Goal: Entertainment & Leisure: Consume media (video, audio)

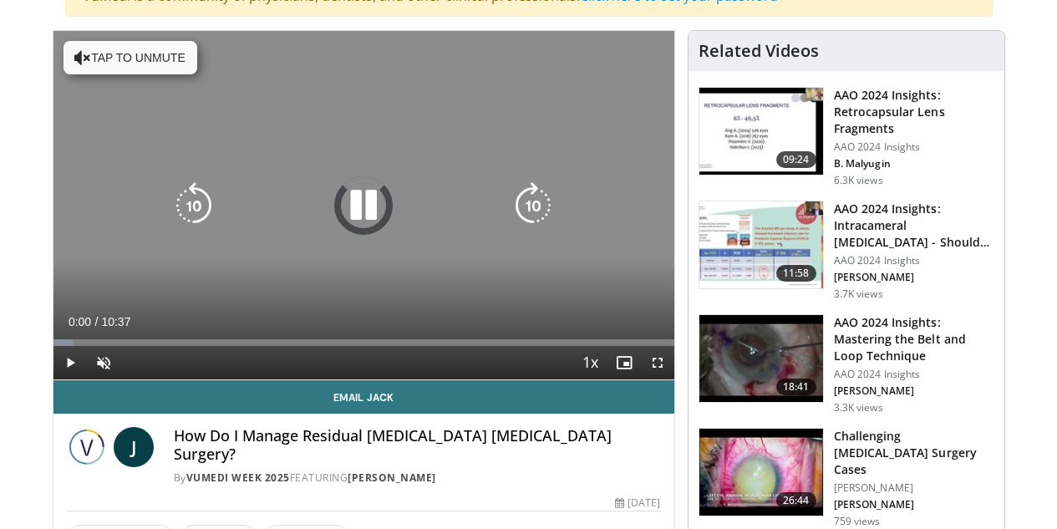
scroll to position [167, 0]
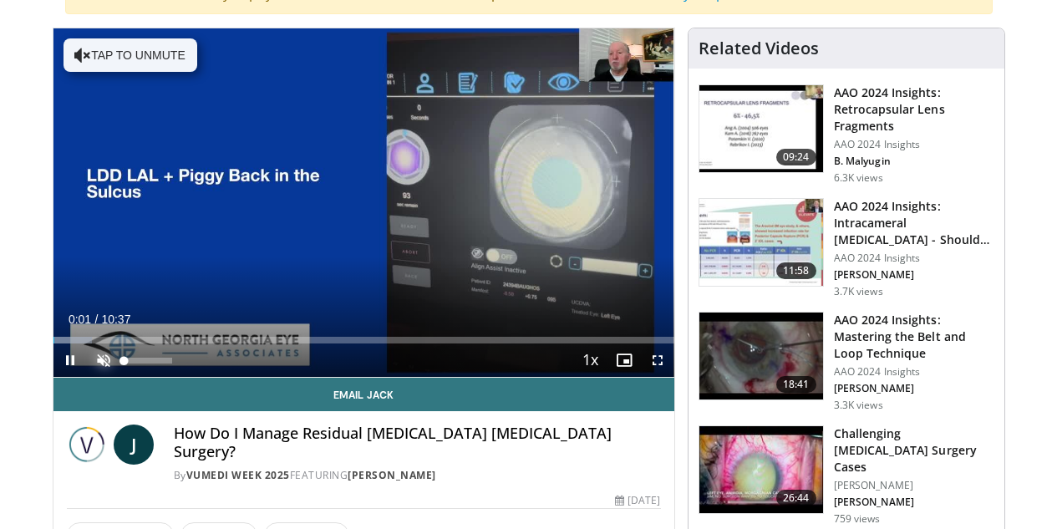
click at [87, 377] on span "Video Player" at bounding box center [103, 359] width 33 height 33
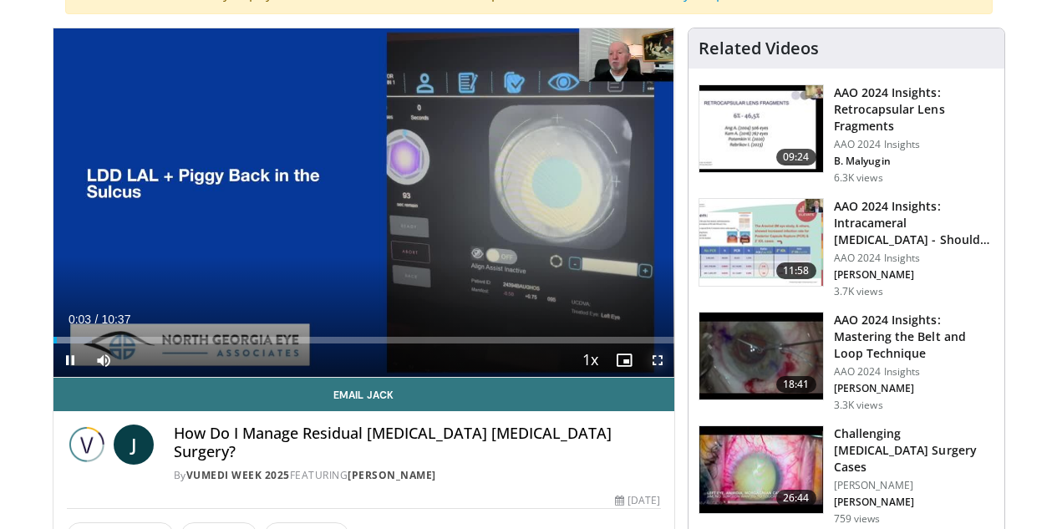
click at [669, 377] on span "Video Player" at bounding box center [657, 359] width 33 height 33
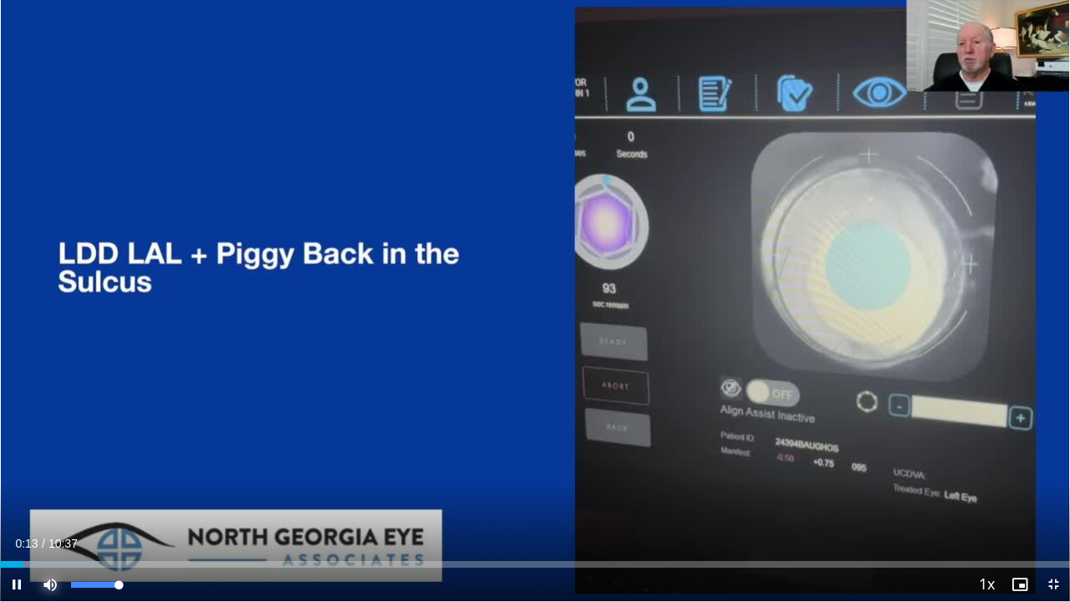
click at [61, 528] on span "Video Player" at bounding box center [49, 583] width 33 height 33
click at [71, 528] on div "Volume Level" at bounding box center [71, 585] width 0 height 6
click at [114, 528] on div "88%" at bounding box center [95, 585] width 48 height 6
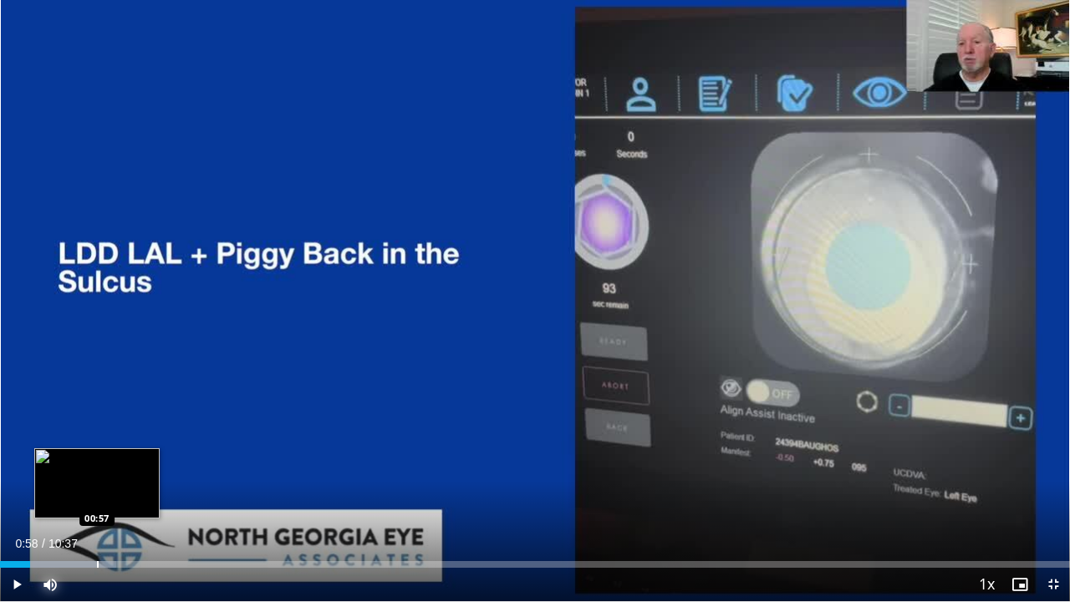
click at [98, 528] on div "Loaded : 10.88% 00:18 00:57" at bounding box center [535, 560] width 1070 height 16
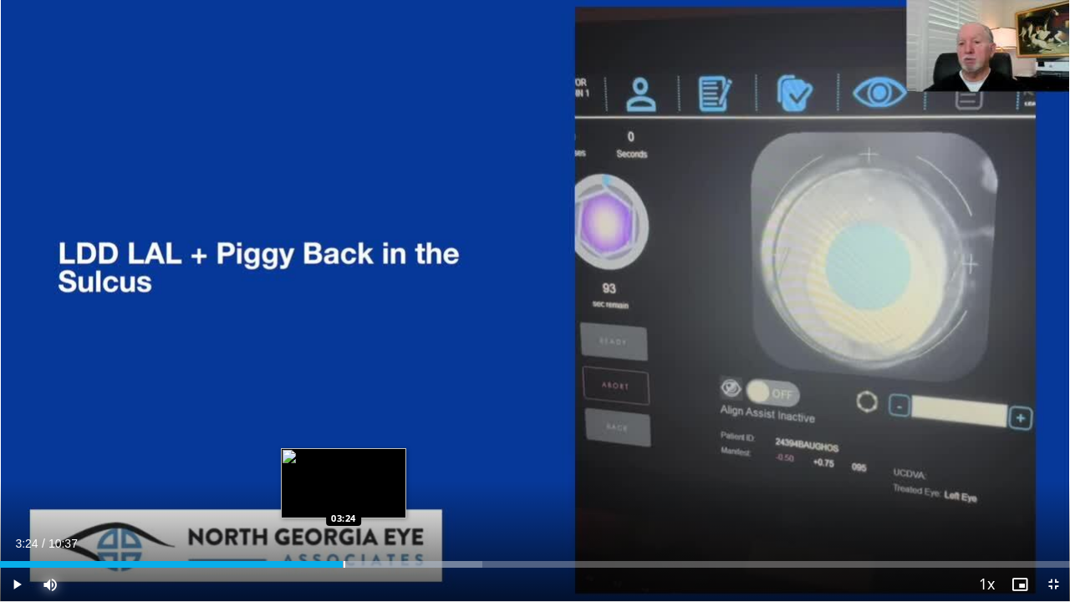
click at [343, 528] on div "Loaded : 45.11% 03:24 03:24" at bounding box center [535, 564] width 1070 height 7
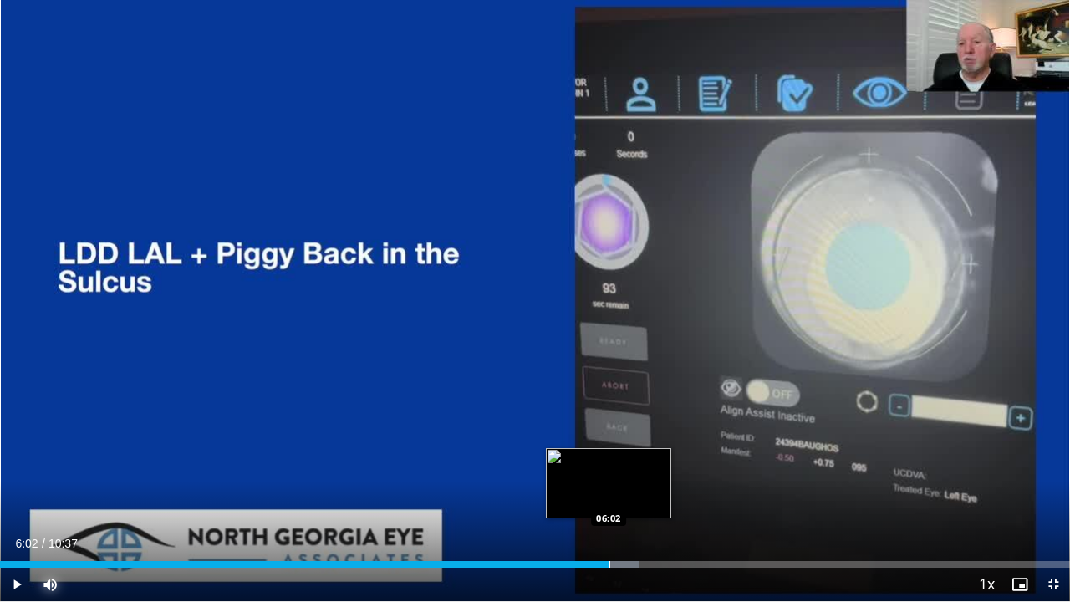
click at [608, 528] on div "Progress Bar" at bounding box center [609, 564] width 2 height 7
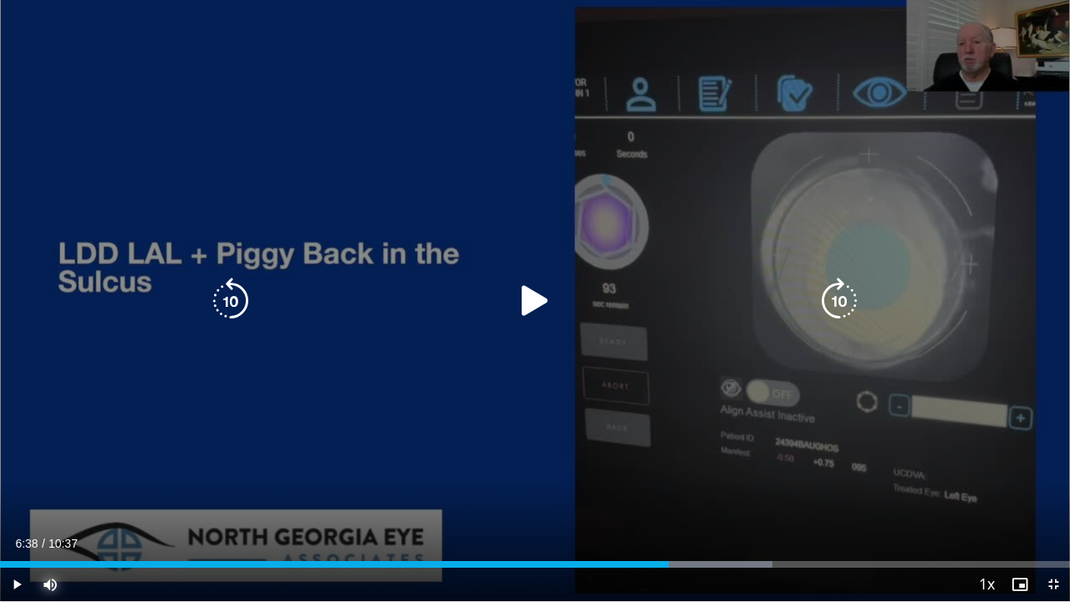
click at [693, 528] on div "Loaded : 72.22% 06:38 06:52" at bounding box center [535, 560] width 1070 height 16
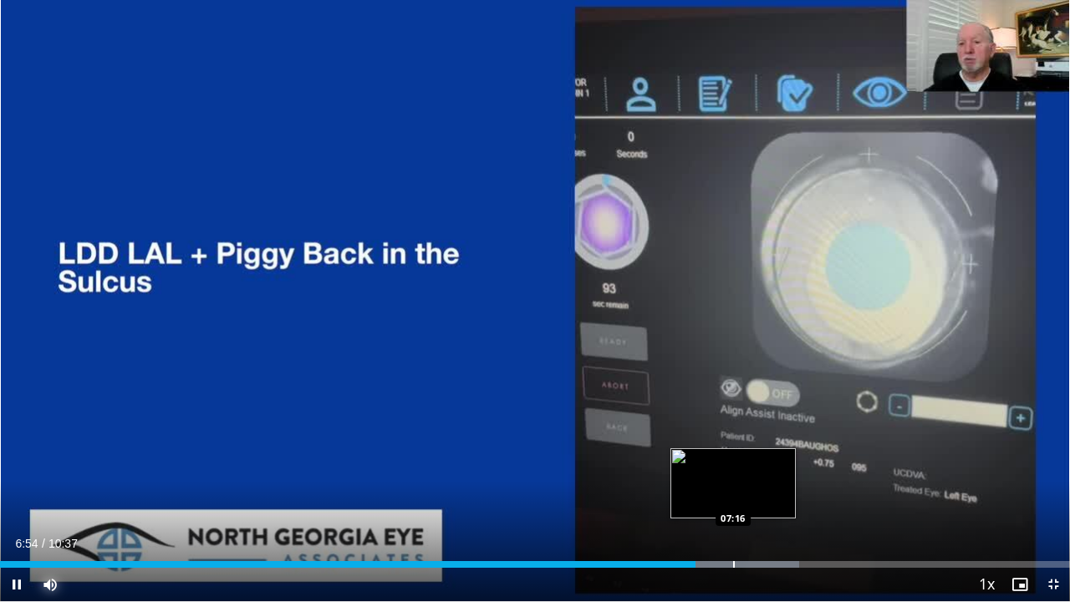
click at [734, 528] on div "Loaded : 74.68% 06:54 07:16" at bounding box center [535, 560] width 1070 height 16
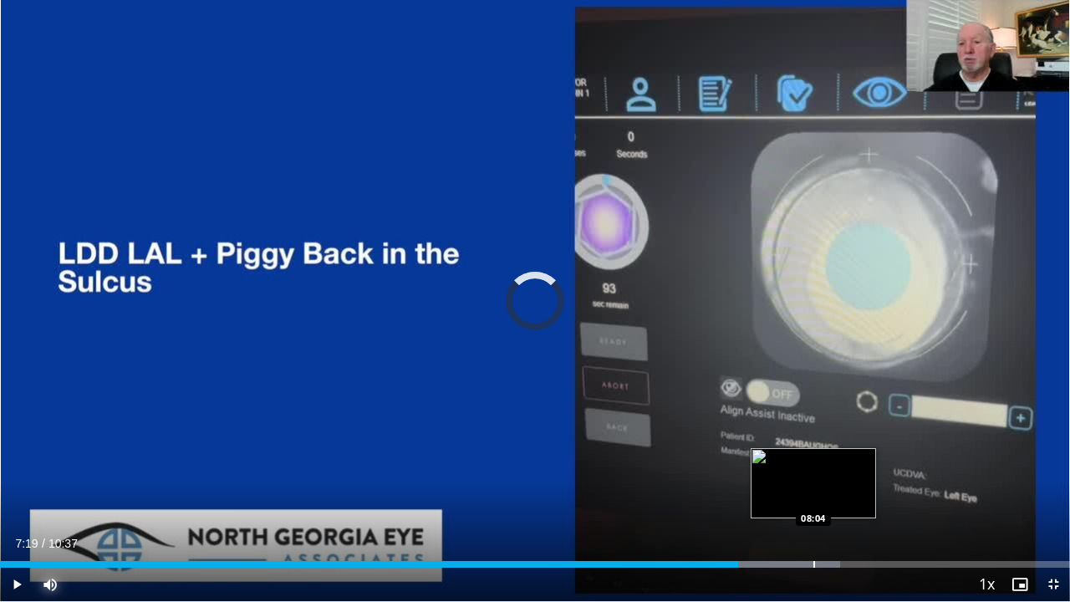
click at [813, 528] on div "Loaded : 78.51% 07:19 08:04" at bounding box center [535, 560] width 1070 height 16
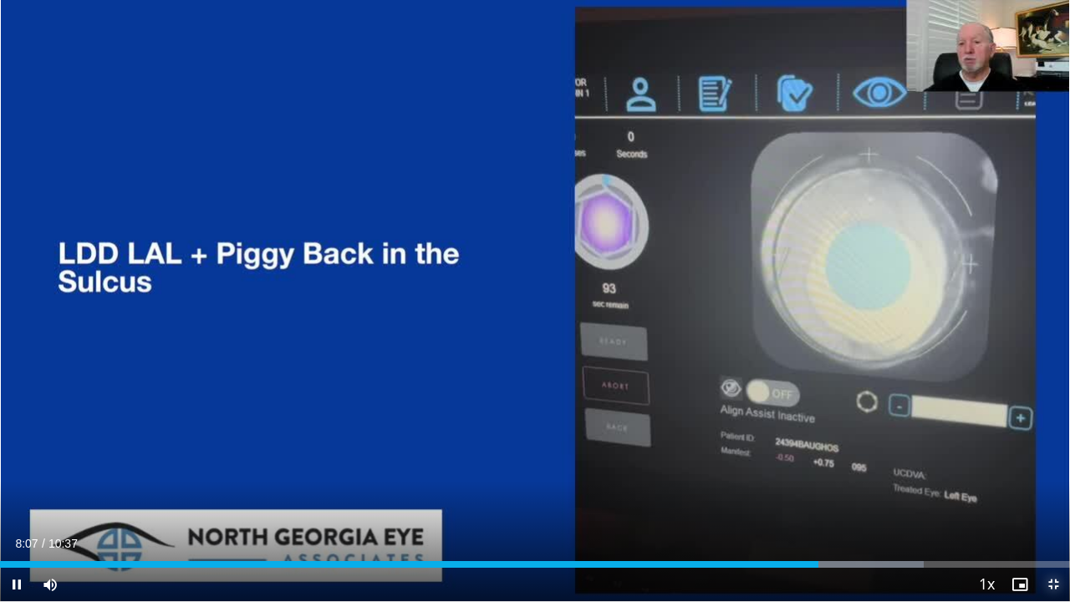
click at [1055, 528] on span "Video Player" at bounding box center [1052, 583] width 33 height 33
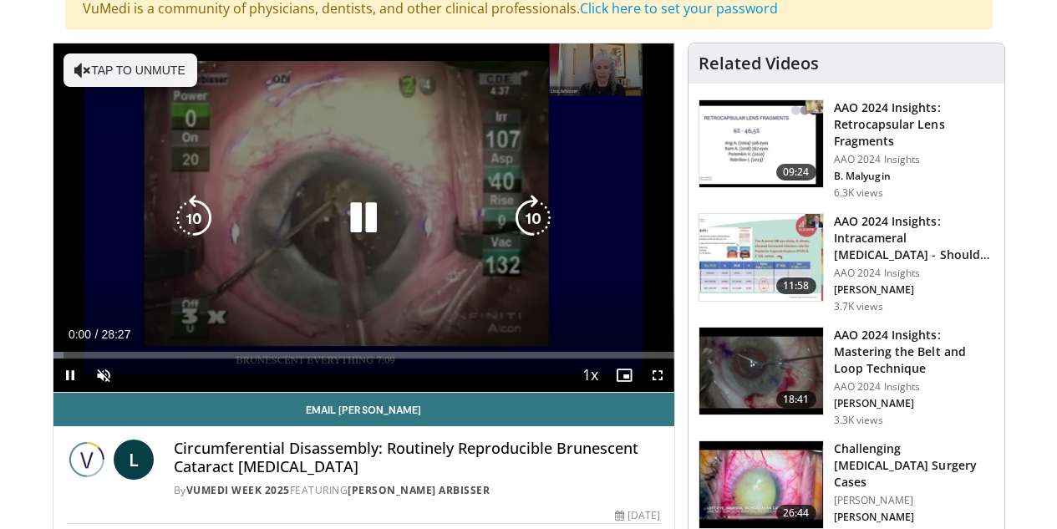
scroll to position [167, 0]
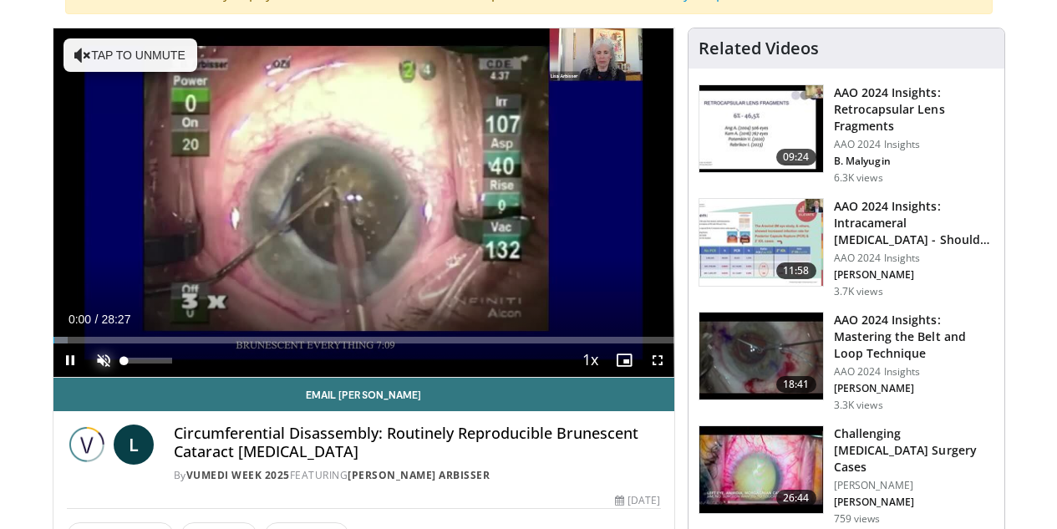
click at [87, 377] on span "Video Player" at bounding box center [103, 359] width 33 height 33
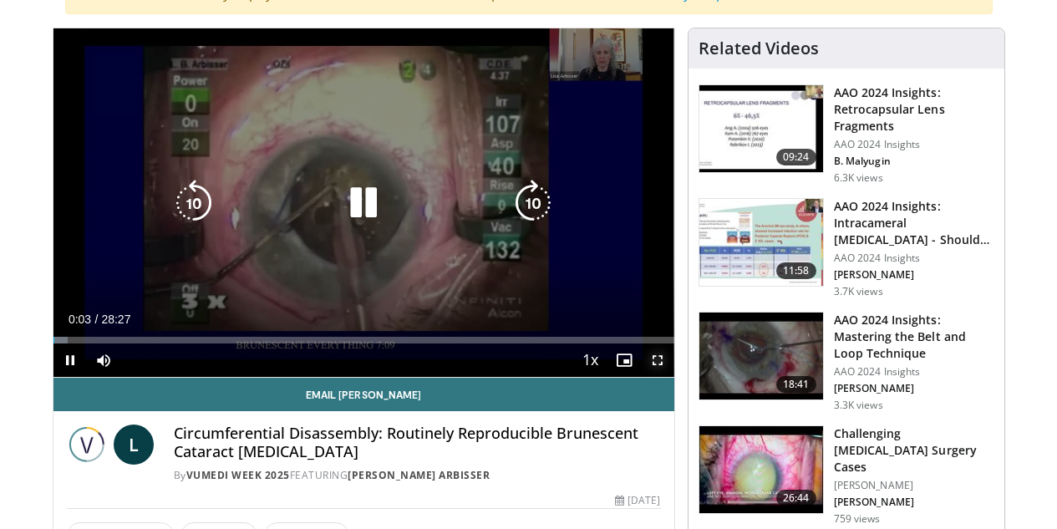
drag, startPoint x: 671, startPoint y: 379, endPoint x: 671, endPoint y: 452, distance: 73.5
click at [671, 377] on span "Video Player" at bounding box center [657, 359] width 33 height 33
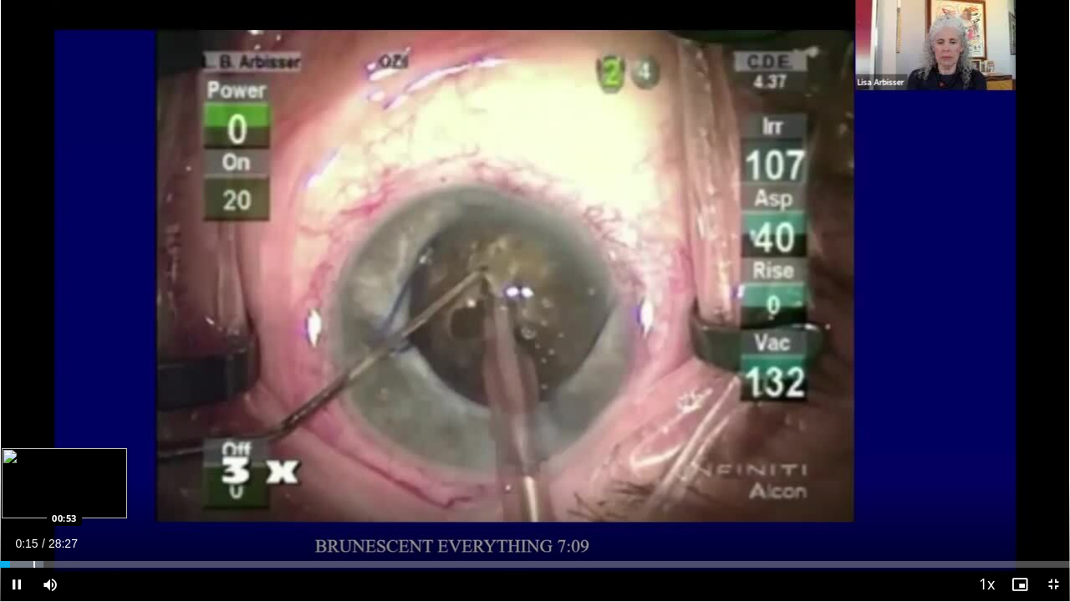
click at [33, 528] on div "Progress Bar" at bounding box center [34, 564] width 2 height 7
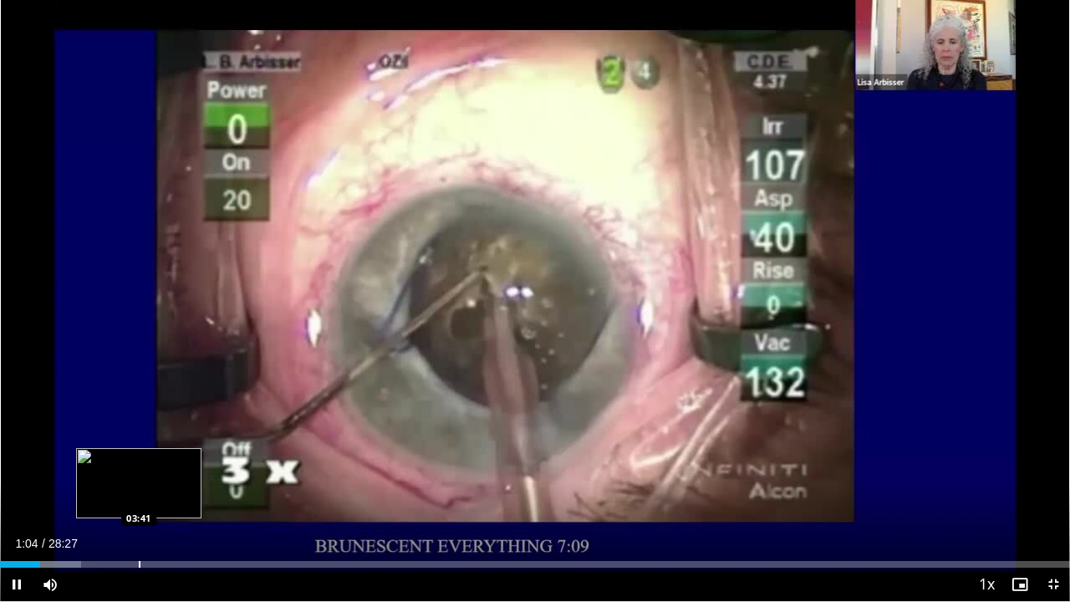
click at [140, 528] on div "Loaded : 7.55% 01:04 03:41" at bounding box center [535, 560] width 1070 height 16
click at [128, 528] on div "Loaded : 0.00% 03:50 03:24" at bounding box center [535, 560] width 1070 height 16
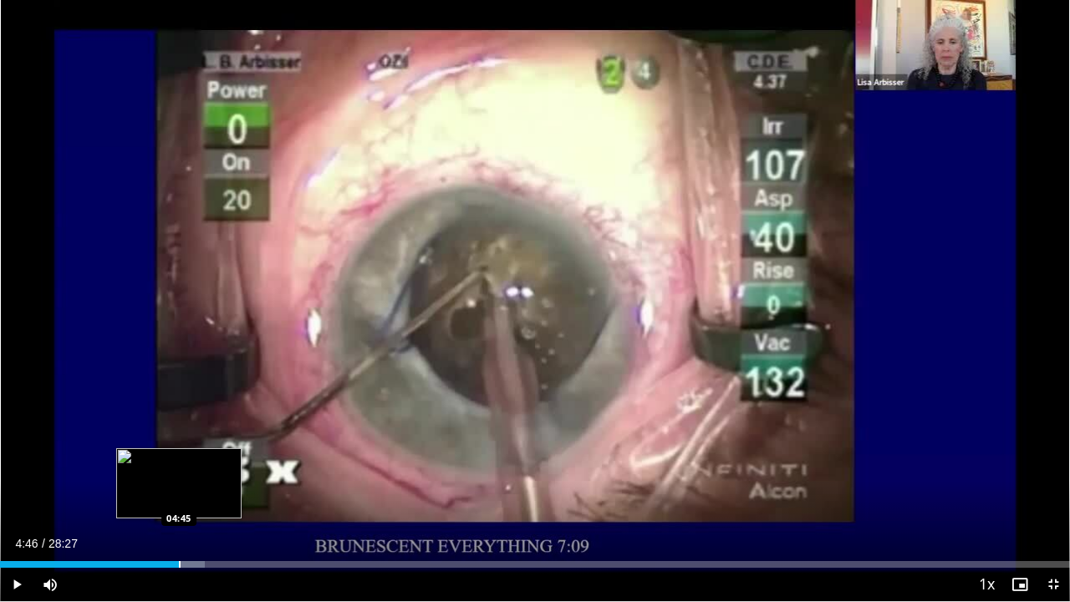
click at [179, 528] on div "Progress Bar" at bounding box center [180, 564] width 2 height 7
click at [191, 528] on div "Loaded : 20.52% 05:05 05:05" at bounding box center [535, 560] width 1070 height 16
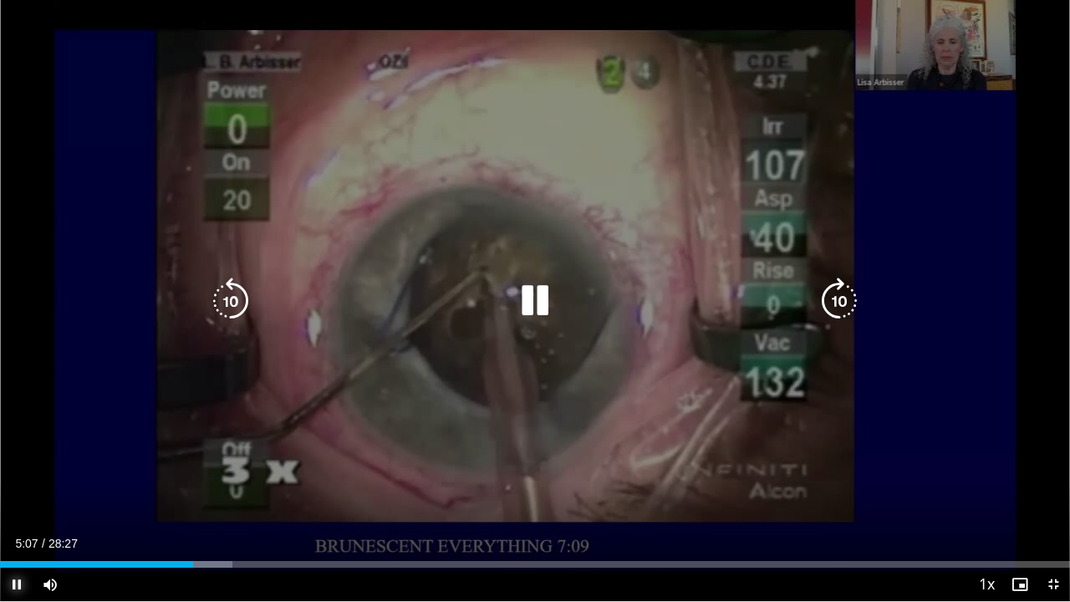
click at [23, 528] on span "Video Player" at bounding box center [16, 583] width 33 height 33
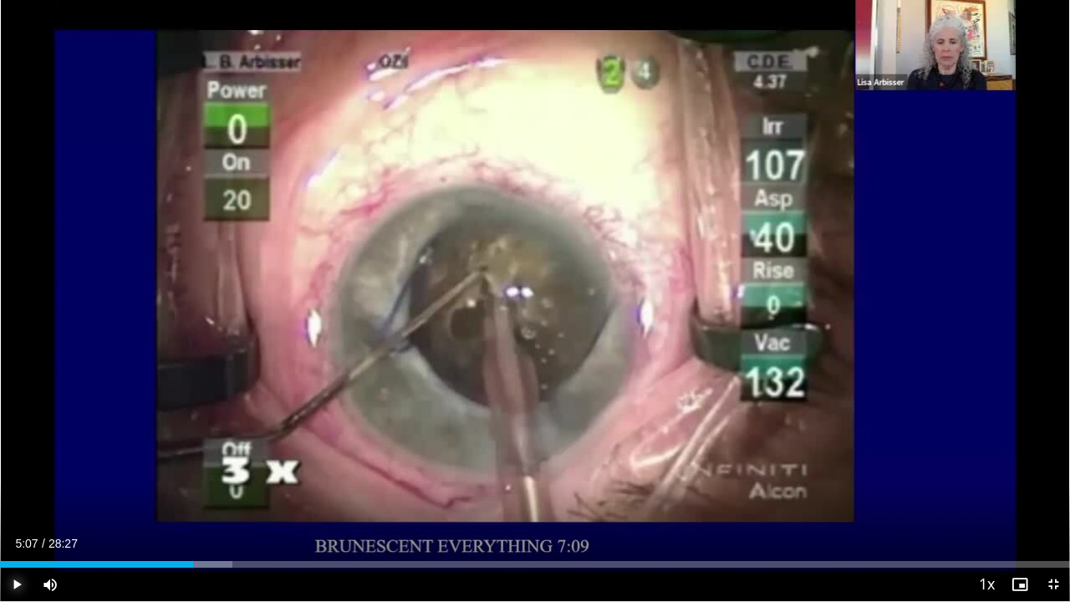
click at [18, 528] on span "Video Player" at bounding box center [16, 583] width 33 height 33
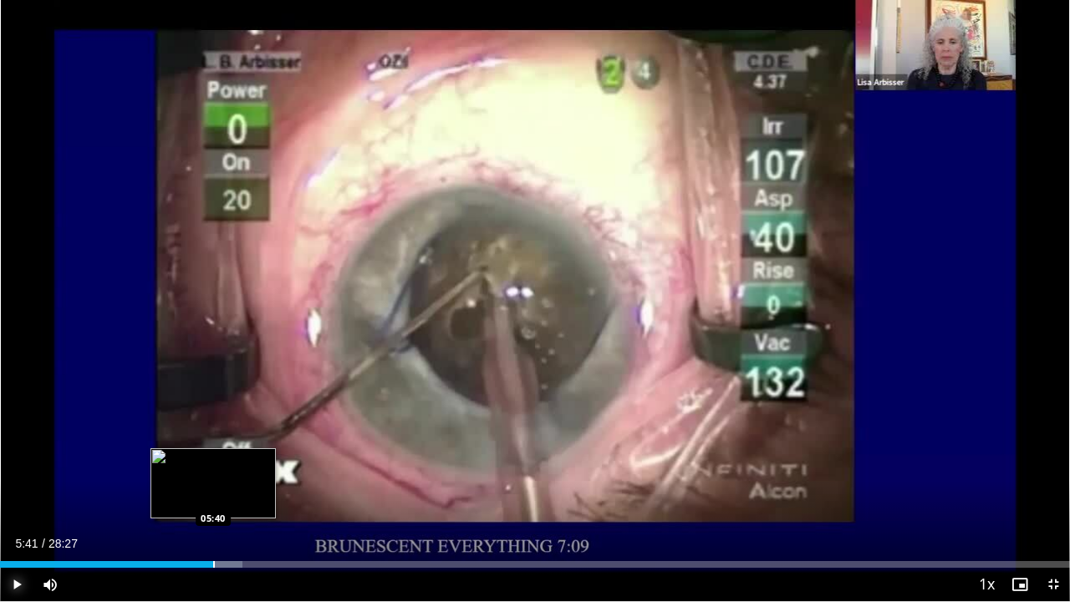
click at [213, 528] on div "Loaded : 22.66% 05:41 05:40" at bounding box center [535, 560] width 1070 height 16
click at [231, 528] on div "Progress Bar" at bounding box center [232, 564] width 2 height 7
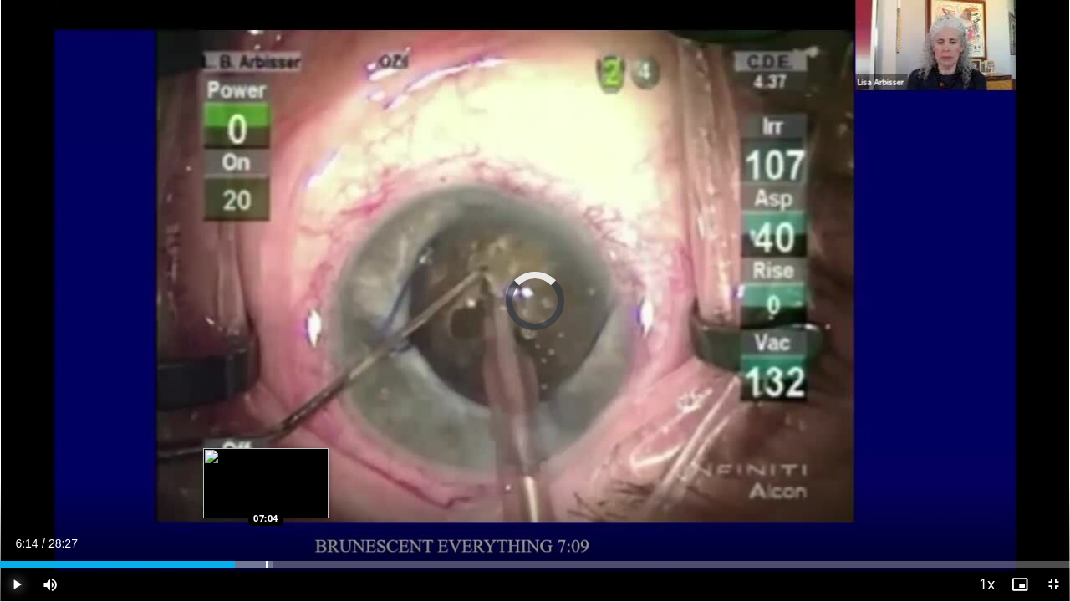
click at [265, 528] on div "Loaded : 25.56% 06:14 07:04" at bounding box center [535, 564] width 1070 height 7
click at [246, 528] on div "Loaded : 28.47% 07:06 06:33" at bounding box center [535, 560] width 1070 height 16
click at [229, 528] on div "06:06" at bounding box center [115, 564] width 230 height 7
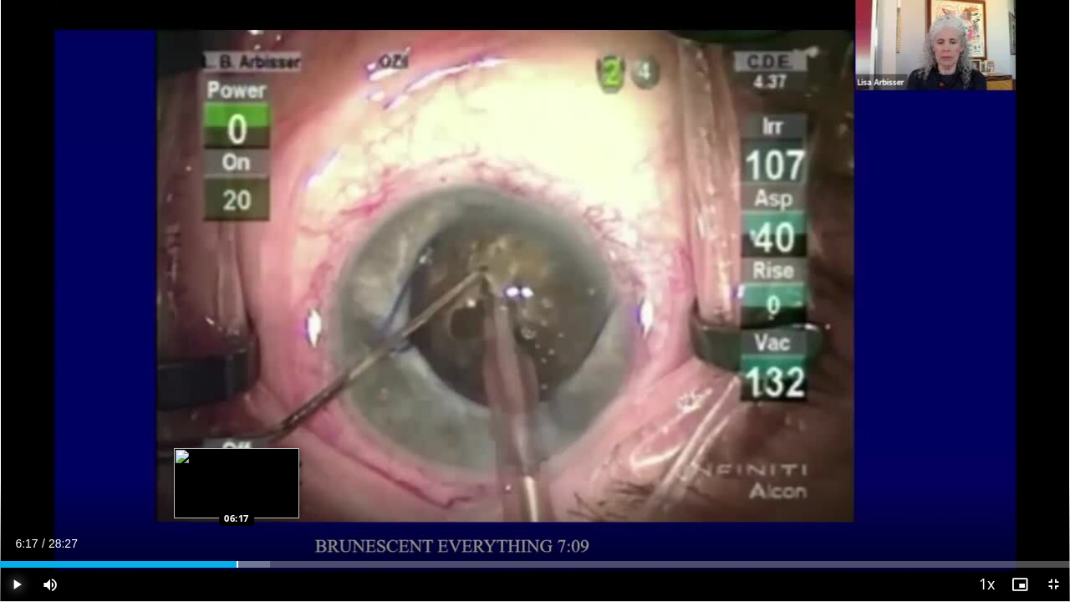
click at [237, 528] on div "Progress Bar" at bounding box center [238, 564] width 2 height 7
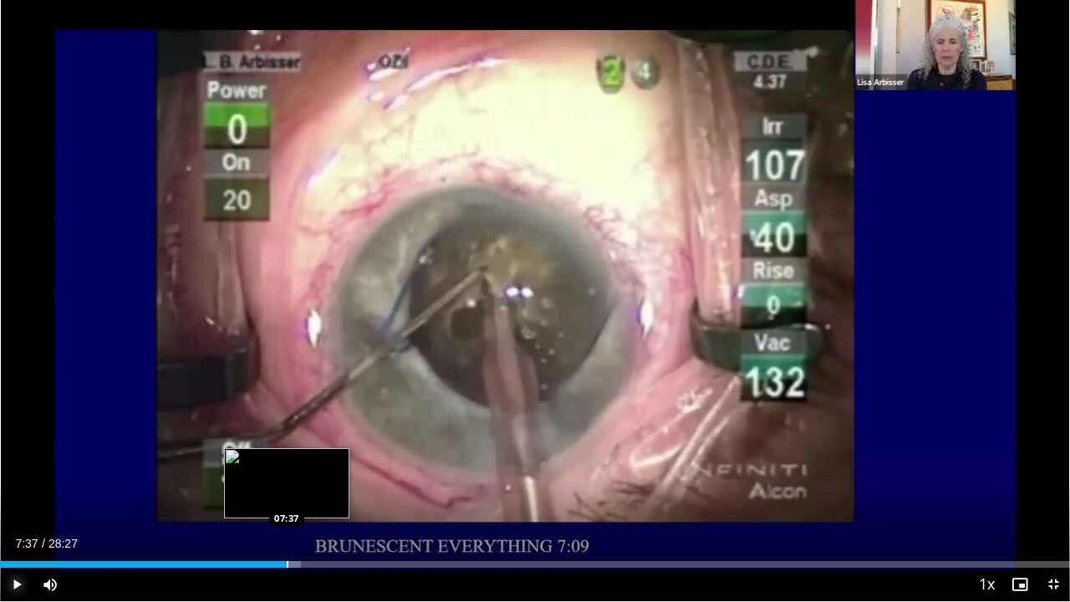
click at [287, 528] on div "Progress Bar" at bounding box center [288, 564] width 2 height 7
click at [278, 528] on div "Progress Bar" at bounding box center [279, 564] width 2 height 7
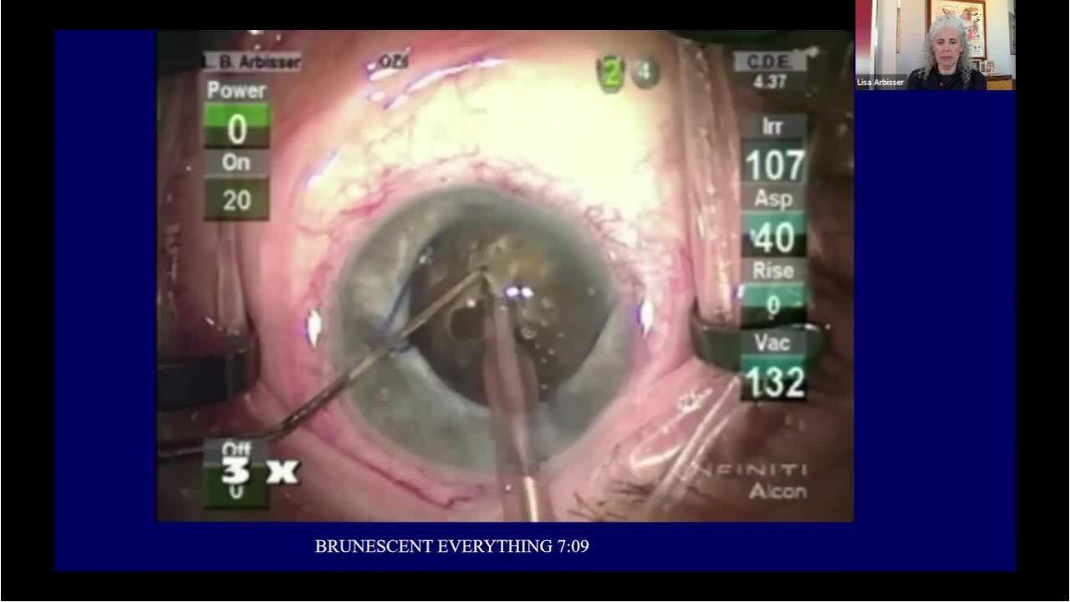
click at [269, 528] on div "10 seconds Tap to unmute" at bounding box center [535, 300] width 1070 height 601
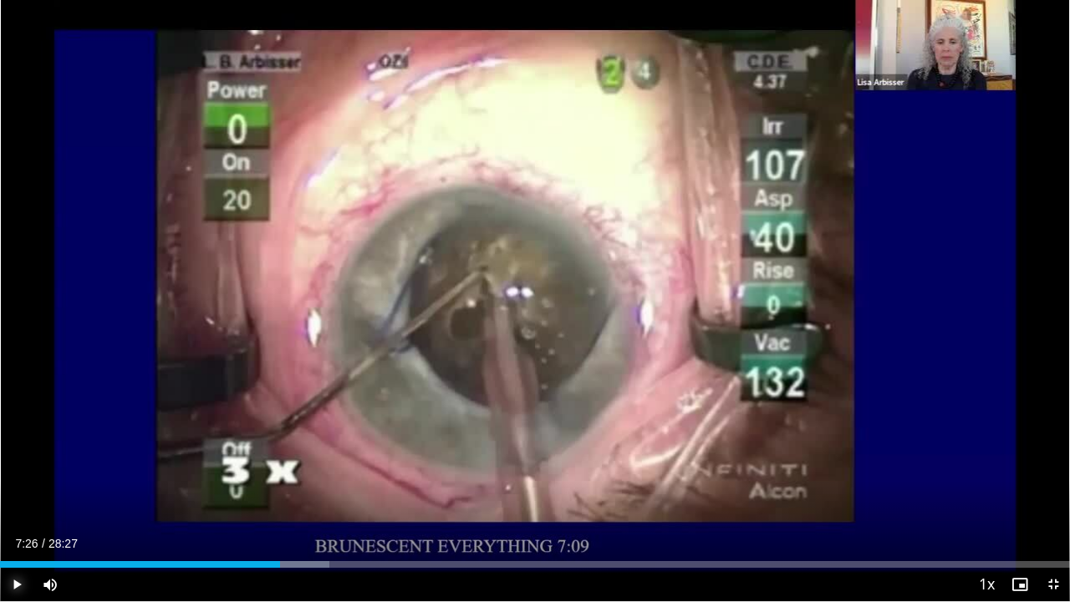
click at [13, 528] on span "Video Player" at bounding box center [16, 583] width 33 height 33
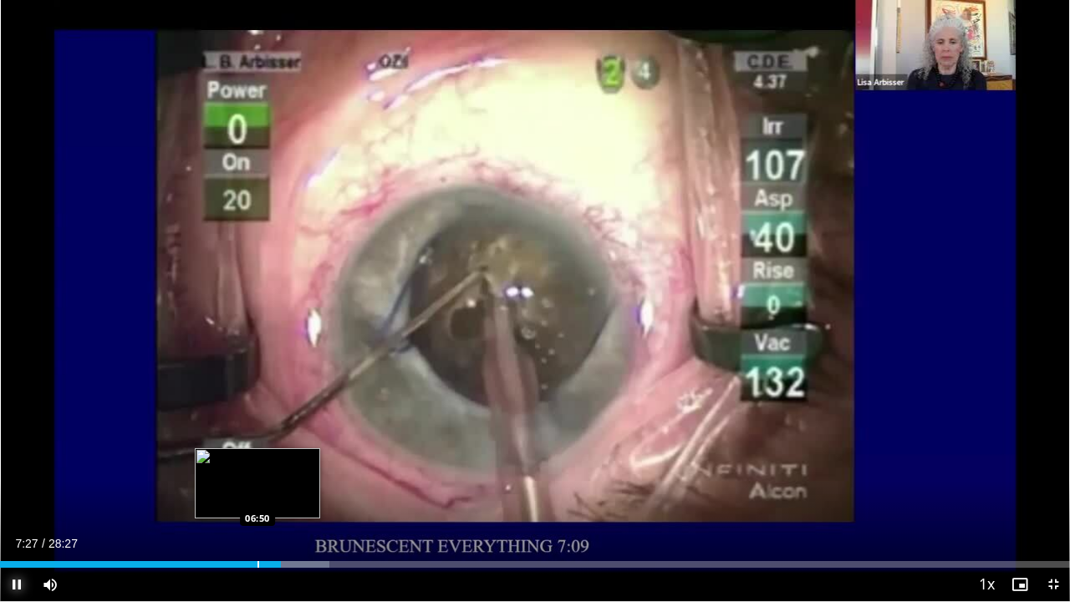
click at [257, 528] on div "Progress Bar" at bounding box center [258, 564] width 2 height 7
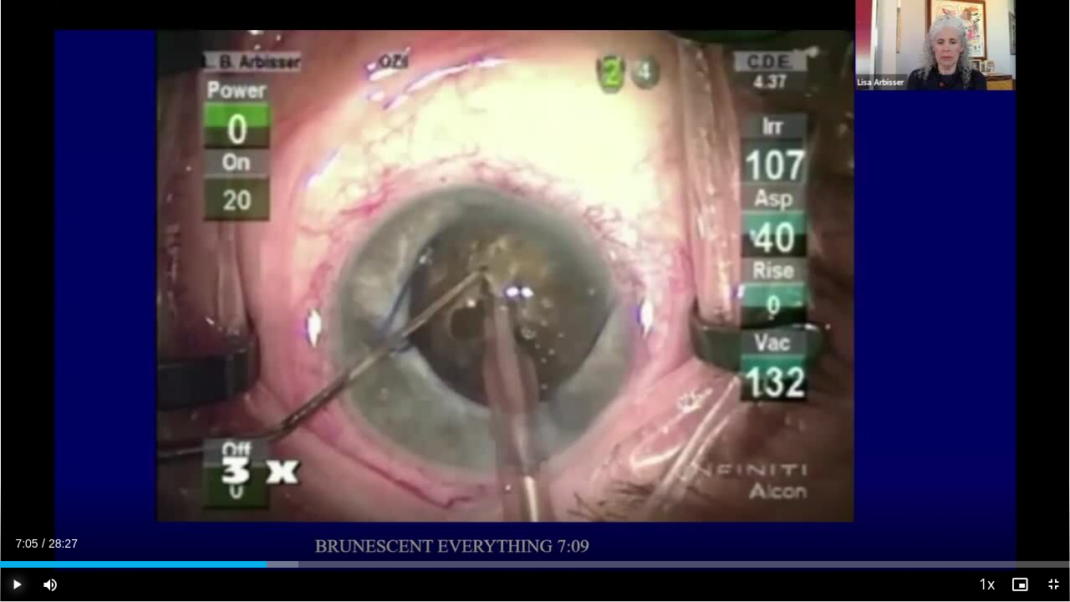
click at [266, 528] on div "Loaded : 27.89% 07:05 07:05" at bounding box center [535, 564] width 1070 height 7
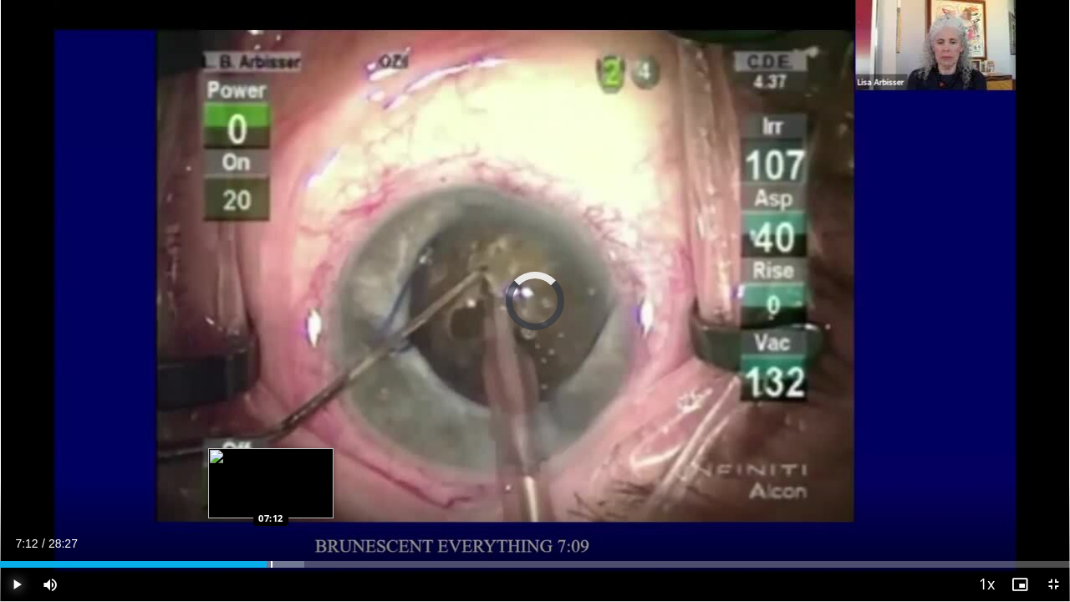
click at [271, 528] on div "Progress Bar" at bounding box center [272, 564] width 2 height 7
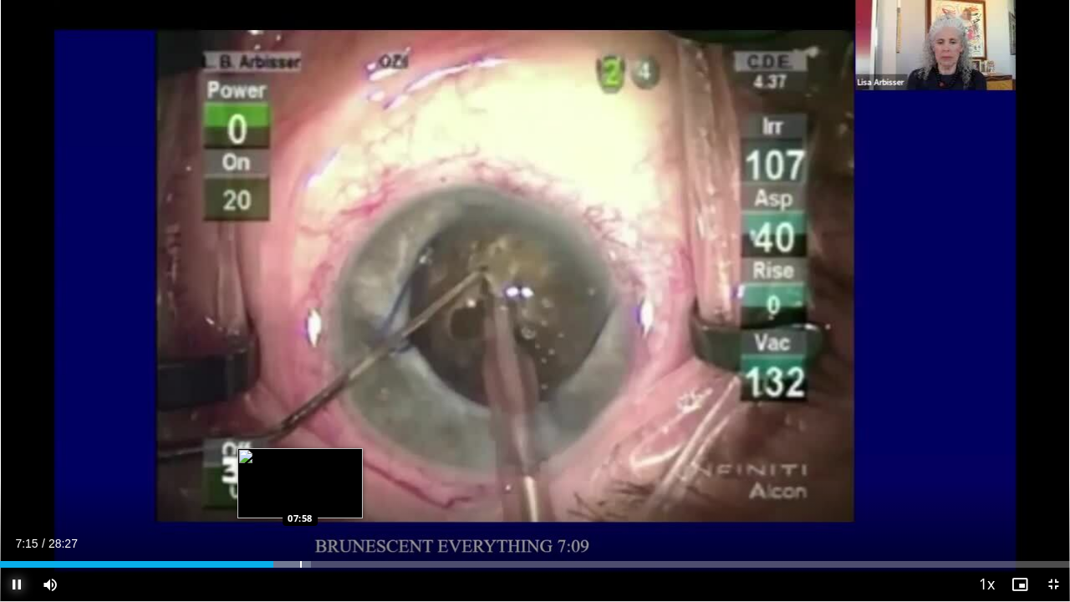
click at [299, 528] on div "Loaded : 29.05% 07:16 07:58" at bounding box center [535, 564] width 1070 height 7
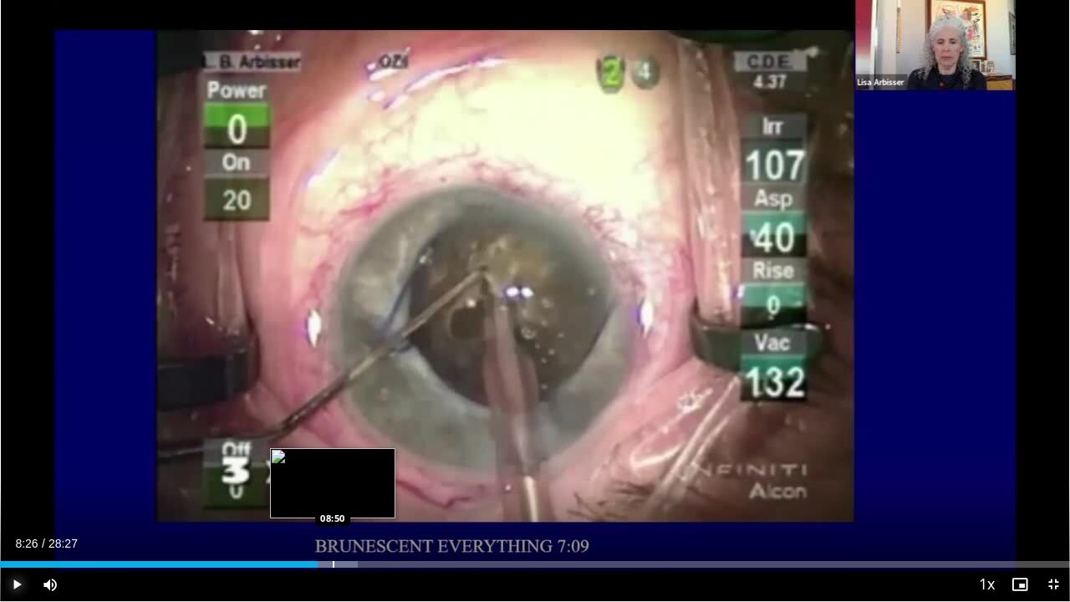
click at [333, 528] on div "Loaded : 33.42% 08:26 08:50" at bounding box center [535, 564] width 1070 height 7
click at [355, 528] on div "Progress Bar" at bounding box center [355, 564] width 2 height 7
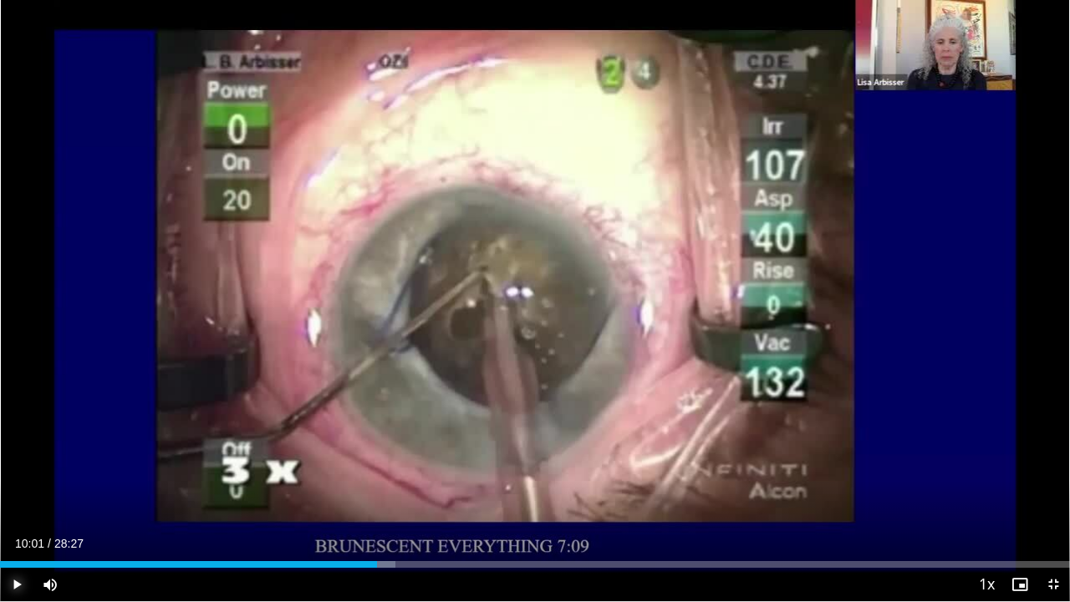
drag, startPoint x: 376, startPoint y: 559, endPoint x: 384, endPoint y: 556, distance: 9.0
click at [376, 528] on div "Loaded : 36.94% 09:27 09:58" at bounding box center [535, 560] width 1070 height 16
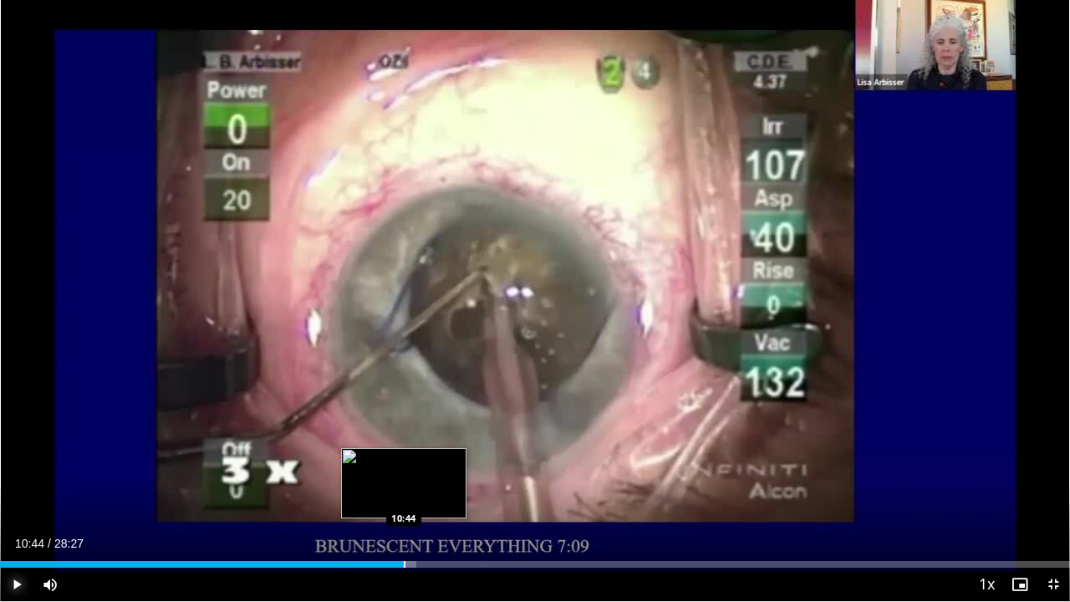
drag, startPoint x: 404, startPoint y: 559, endPoint x: 413, endPoint y: 559, distance: 9.2
click at [404, 528] on div "Loaded : 38.93% 10:44 10:44" at bounding box center [535, 560] width 1070 height 16
click at [425, 528] on div "Loaded : 39.87% 11:18 11:18" at bounding box center [535, 560] width 1070 height 16
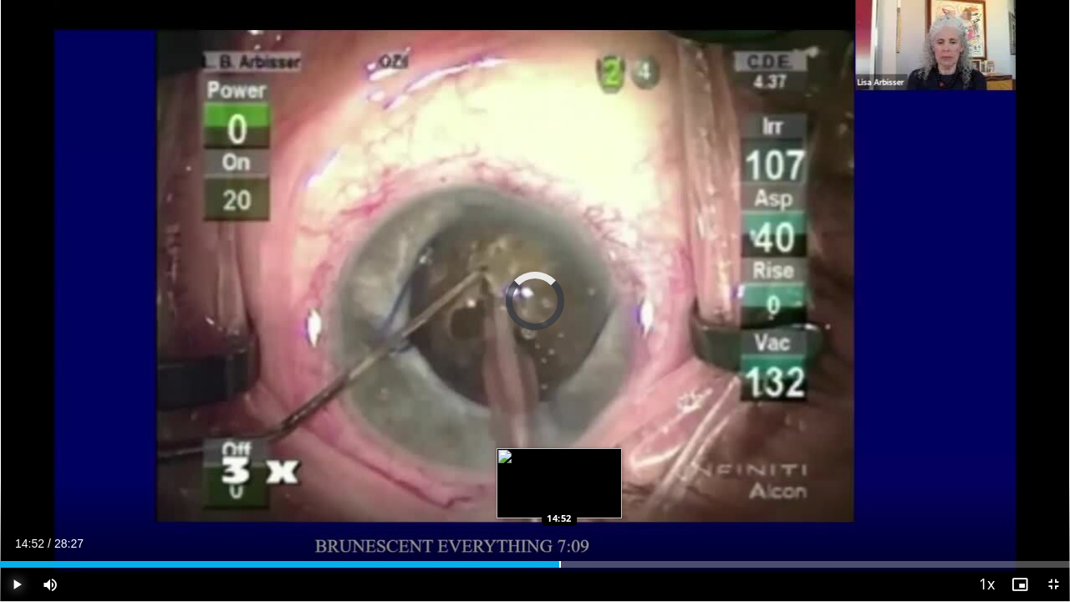
click at [559, 528] on div "Loaded : 41.63% 11:21 14:52" at bounding box center [535, 560] width 1070 height 16
click at [553, 528] on div "Loaded : 55.20% 14:53 14:42" at bounding box center [535, 560] width 1070 height 16
click at [545, 528] on div "Loaded : 0.00% 14:45 14:29" at bounding box center [535, 560] width 1070 height 16
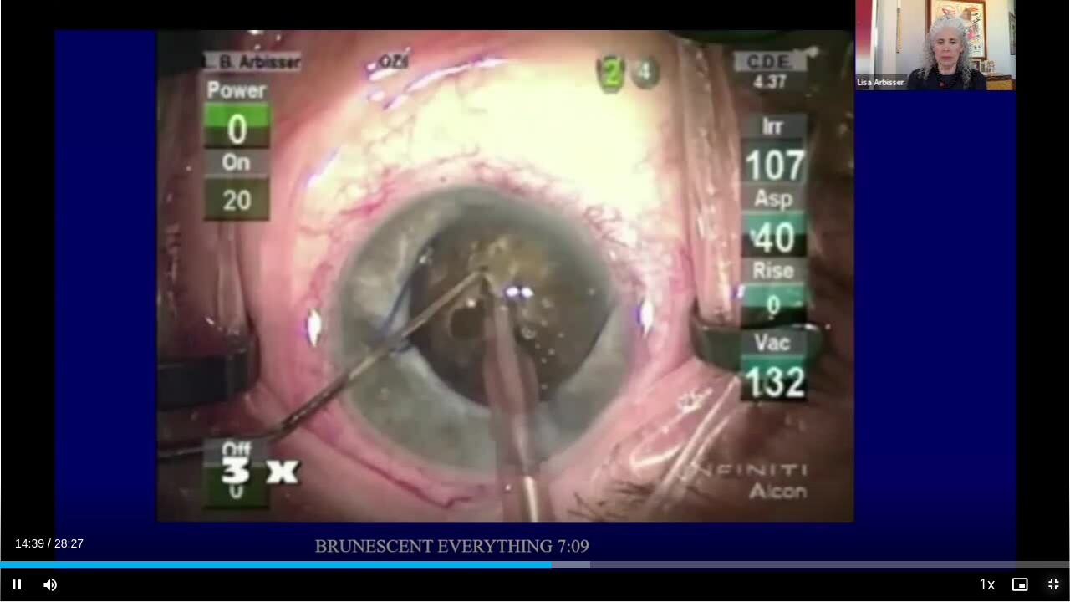
click at [1056, 528] on span "Video Player" at bounding box center [1052, 583] width 33 height 33
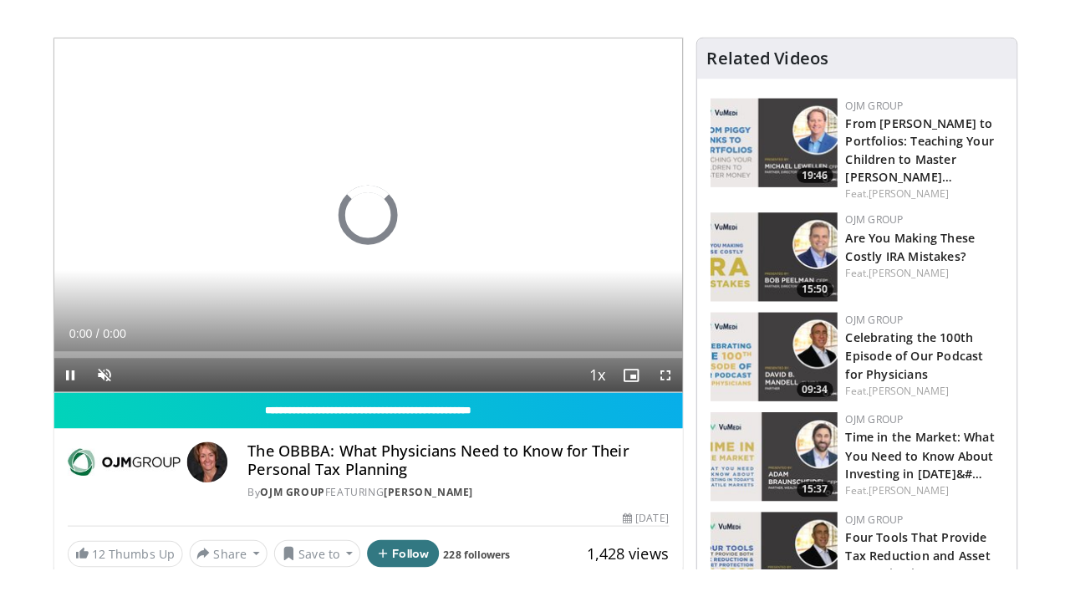
scroll to position [251, 0]
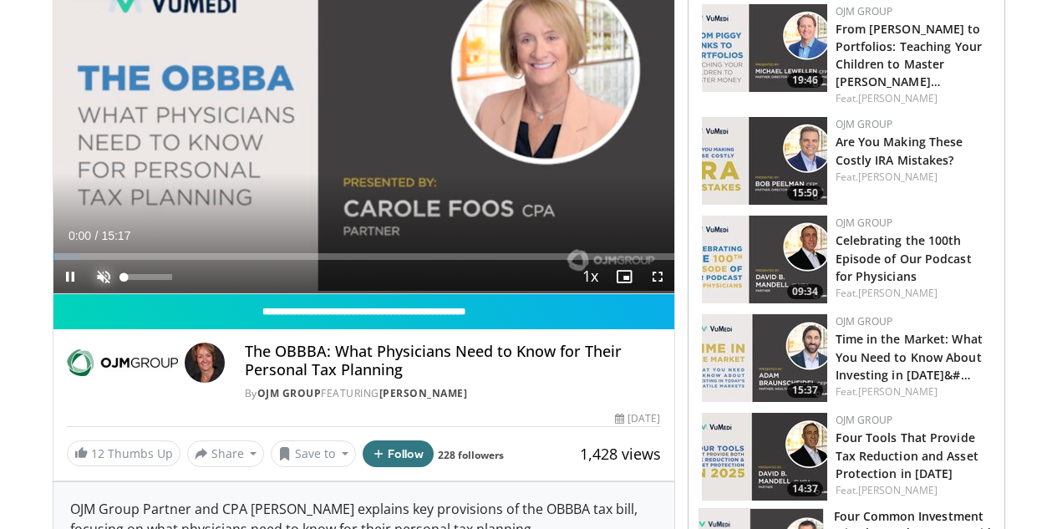
click at [87, 293] on span "Video Player" at bounding box center [103, 276] width 33 height 33
click at [672, 293] on span "Video Player" at bounding box center [657, 276] width 33 height 33
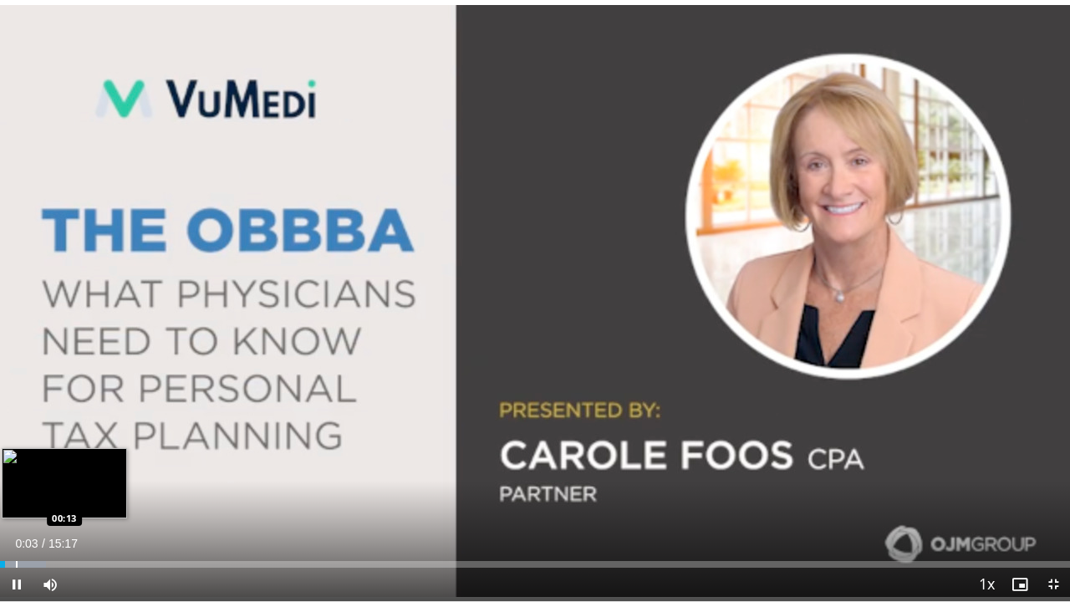
click at [16, 528] on div "Loaded : 4.32% 00:03 00:13" at bounding box center [535, 560] width 1070 height 16
click at [31, 528] on div "Loaded : 6.48% 00:14 00:26" at bounding box center [535, 560] width 1070 height 16
click at [44, 528] on div "Loaded : 9.72% 00:37 00:37" at bounding box center [535, 560] width 1070 height 16
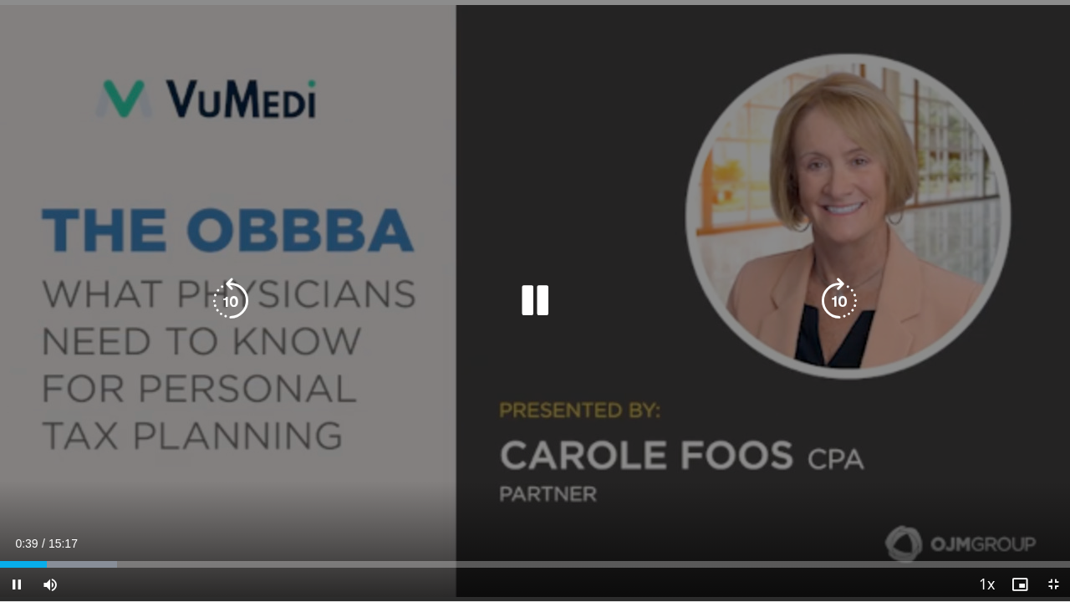
click at [68, 528] on div "Loaded : 10.91% 00:39 00:37" at bounding box center [535, 560] width 1070 height 16
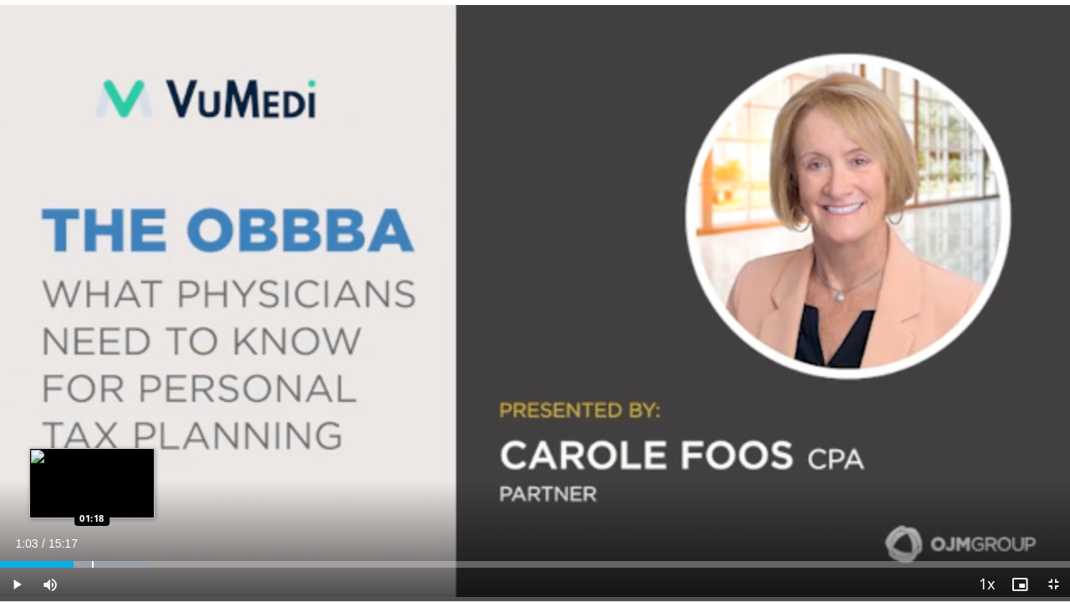
click at [92, 528] on div "Loaded : 14.05% 01:03 01:18" at bounding box center [535, 560] width 1070 height 16
click at [113, 528] on div "Loaded : 16.21% 01:36 01:36" at bounding box center [535, 560] width 1070 height 16
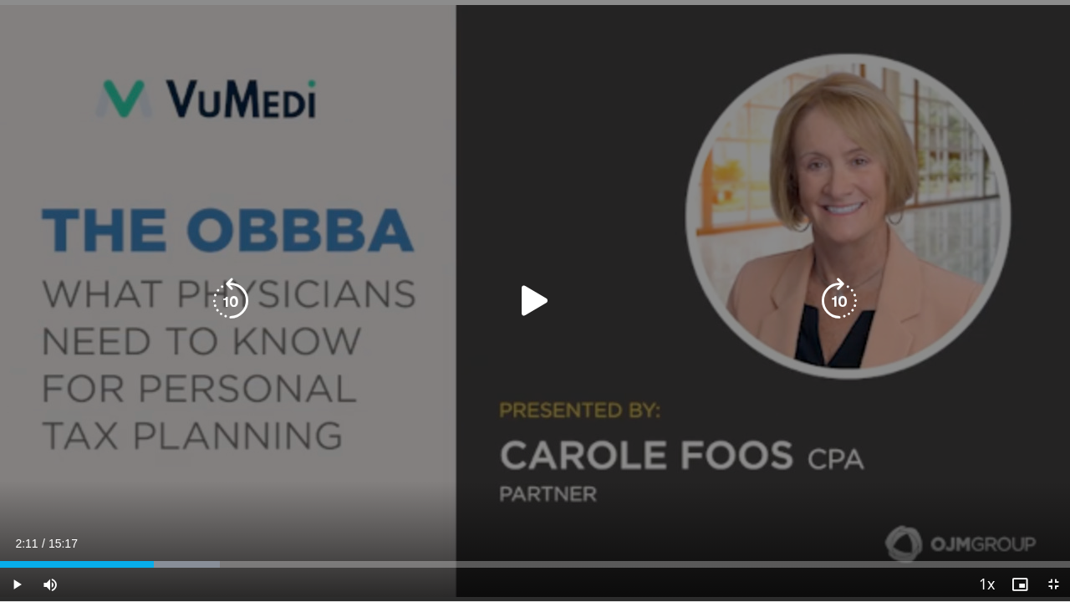
click at [154, 528] on div "Loaded : 20.54% 02:11 02:11" at bounding box center [535, 560] width 1070 height 16
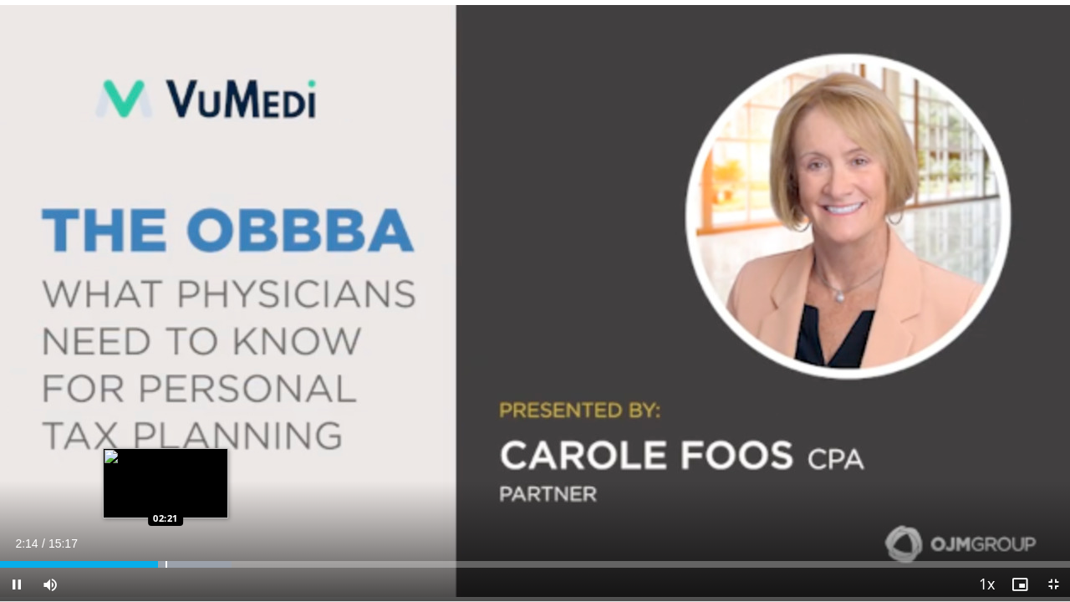
click at [166, 528] on div "Progress Bar" at bounding box center [166, 564] width 2 height 7
click at [177, 528] on div "Progress Bar" at bounding box center [178, 564] width 2 height 7
click at [191, 528] on div "Progress Bar" at bounding box center [191, 564] width 2 height 7
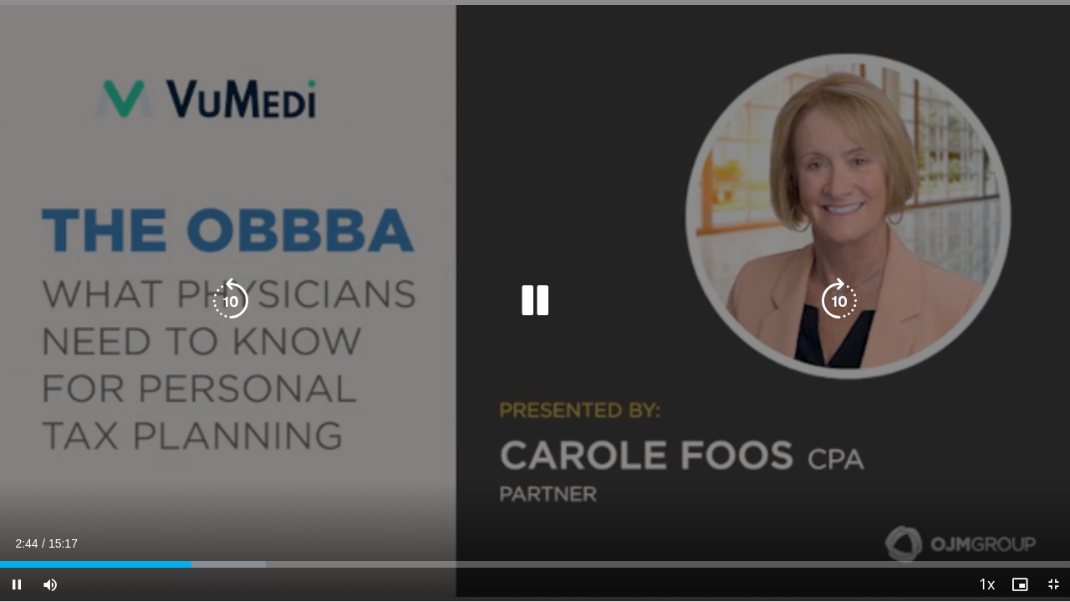
click at [200, 528] on div "Loaded : 24.86% 02:44 02:50" at bounding box center [535, 560] width 1070 height 16
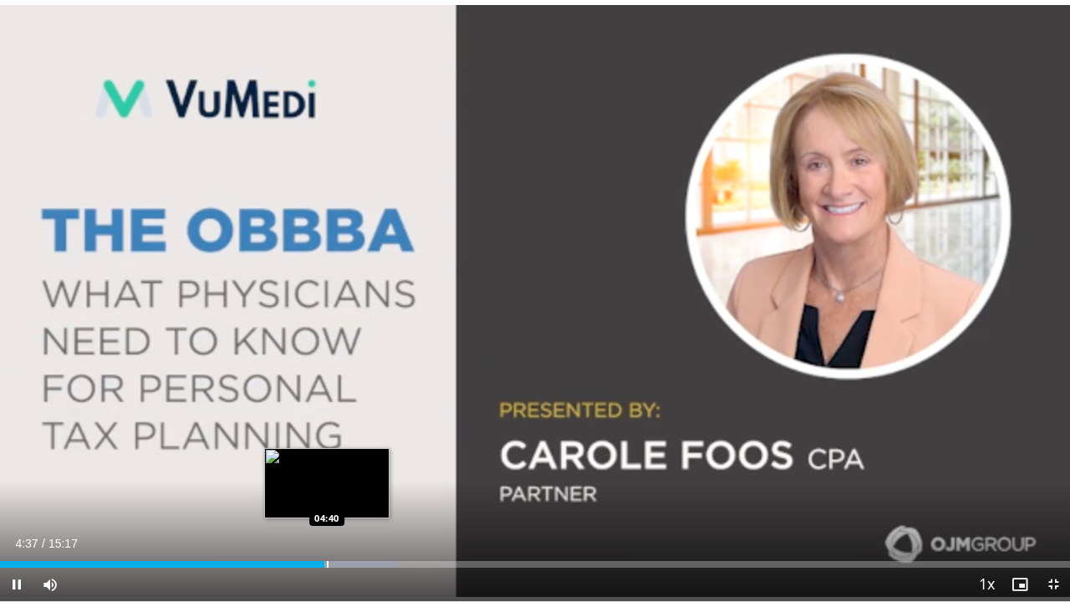
click at [328, 528] on div "Progress Bar" at bounding box center [328, 564] width 2 height 7
click at [335, 528] on div "Progress Bar" at bounding box center [336, 564] width 2 height 7
click at [343, 528] on div "Progress Bar" at bounding box center [344, 564] width 2 height 7
click at [352, 528] on div "Loaded : 38.92% 05:01 05:01" at bounding box center [535, 560] width 1070 height 16
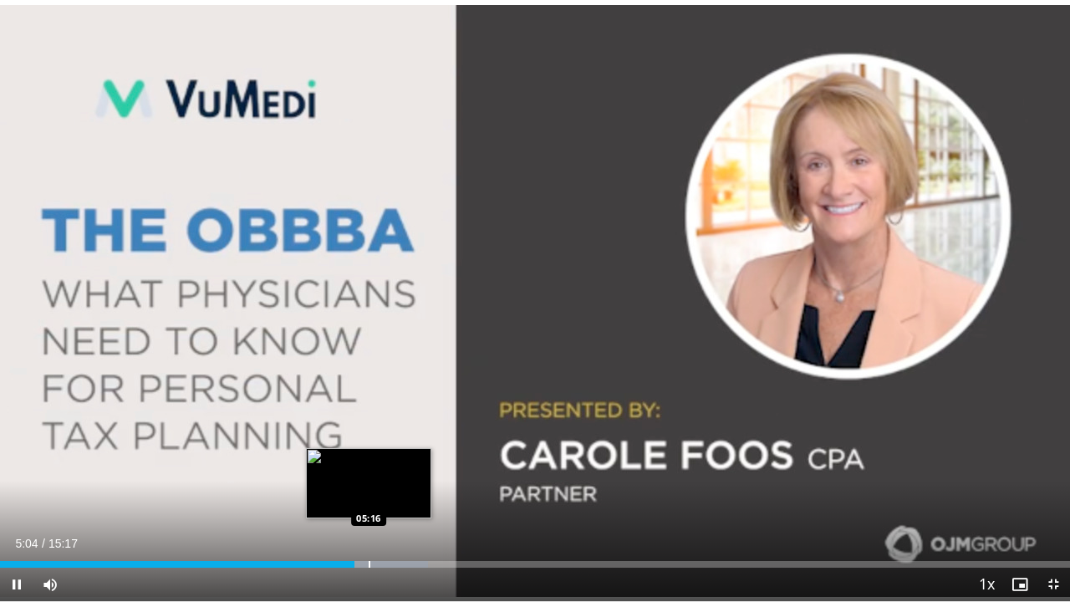
click at [368, 528] on div "Loaded : 40.00% 05:04 05:16" at bounding box center [535, 564] width 1070 height 7
click at [389, 528] on div "Progress Bar" at bounding box center [390, 564] width 2 height 7
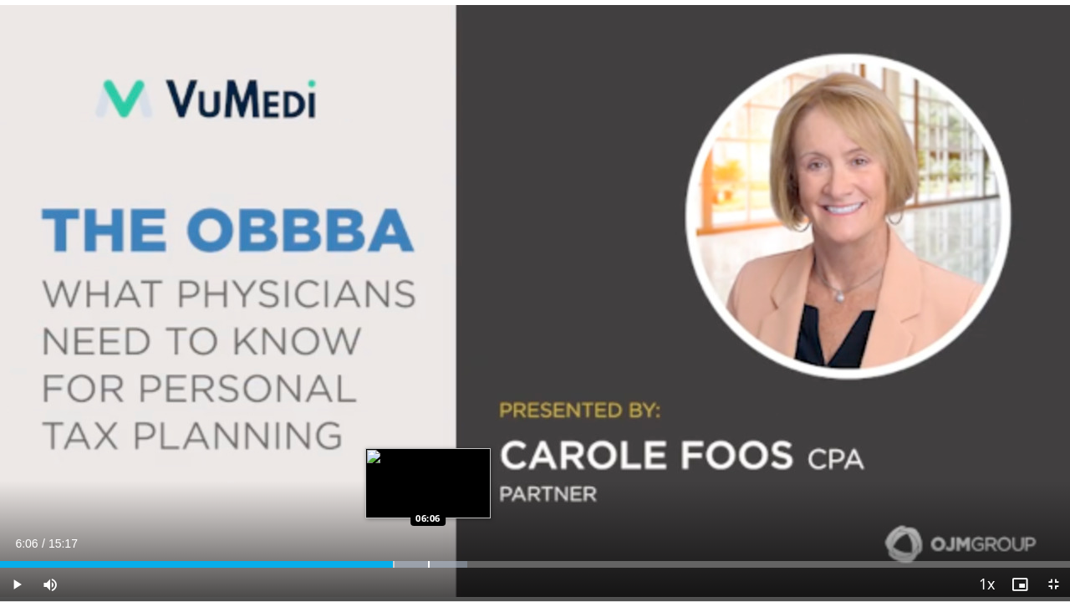
click at [427, 528] on div "Loaded : 43.64% 06:06 06:06" at bounding box center [535, 564] width 1070 height 7
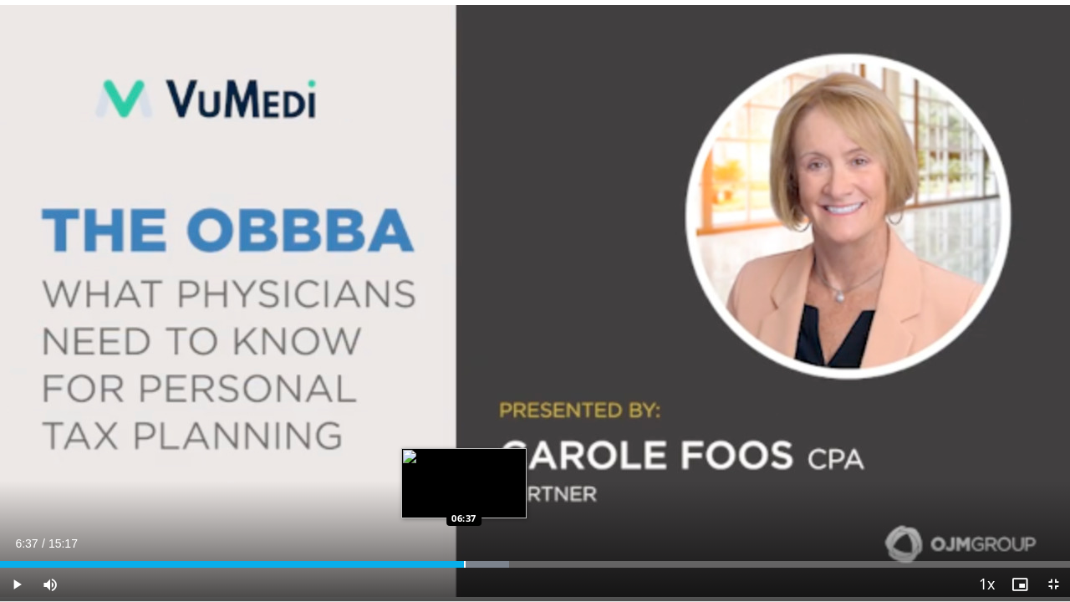
click at [463, 528] on div "Loaded : 47.57% 06:37 06:37" at bounding box center [535, 564] width 1070 height 7
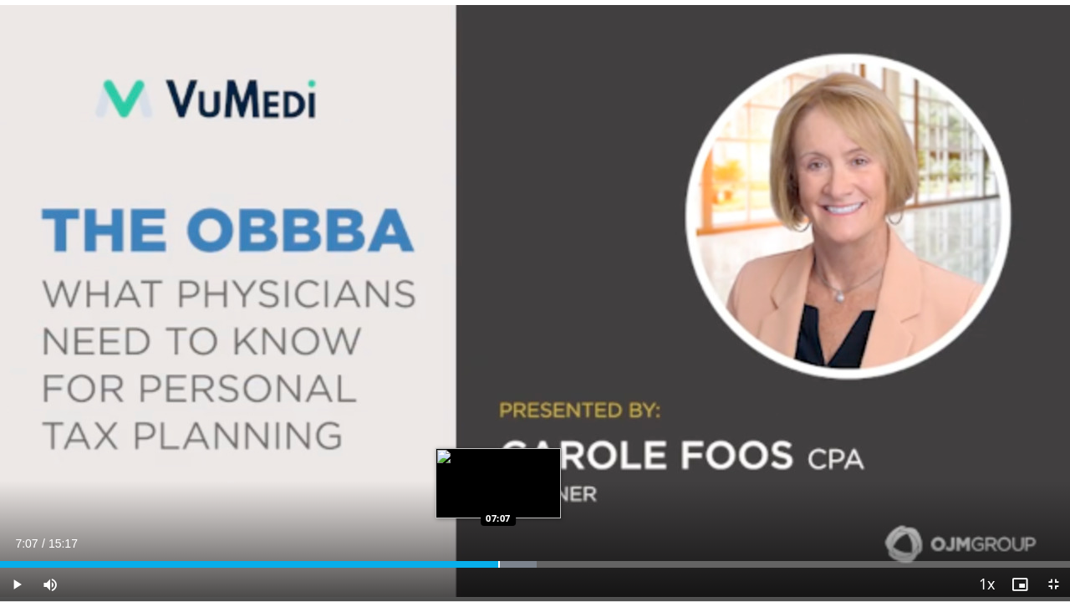
click at [498, 528] on div "Loaded : 50.19% 06:38 07:07" at bounding box center [535, 564] width 1070 height 7
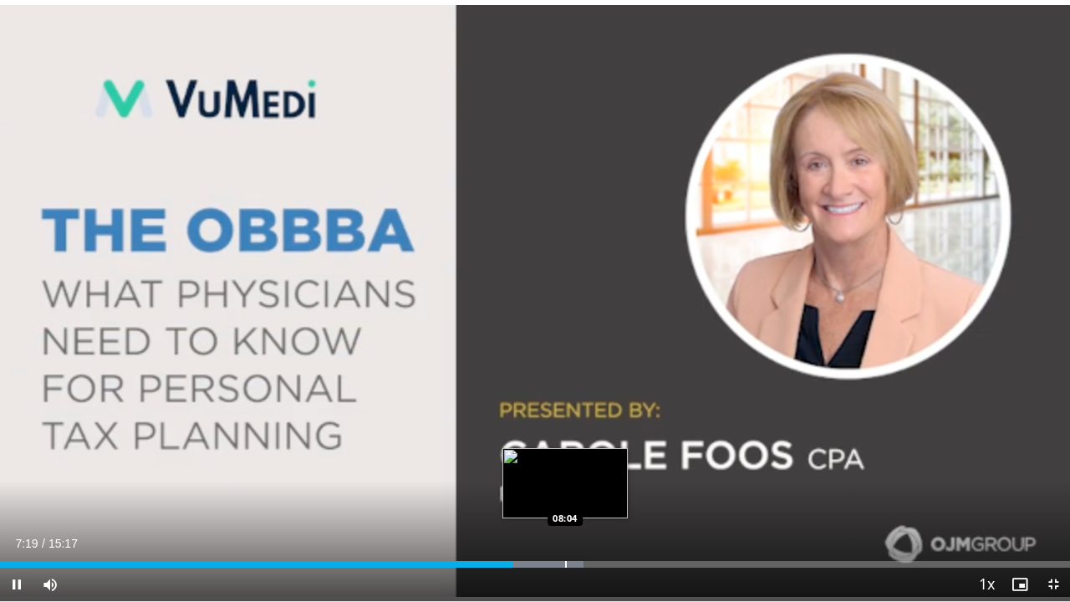
click at [568, 528] on div "Loaded : 54.55% 07:19 08:04" at bounding box center [535, 560] width 1070 height 16
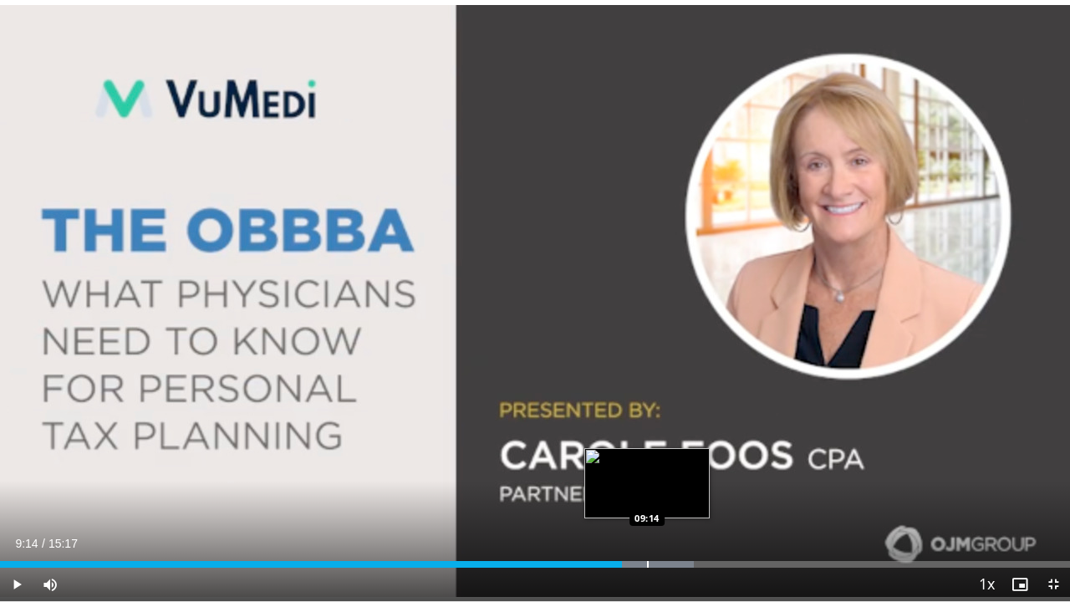
click at [647, 528] on div "Loaded : 64.87% 08:53 09:14" at bounding box center [535, 560] width 1070 height 16
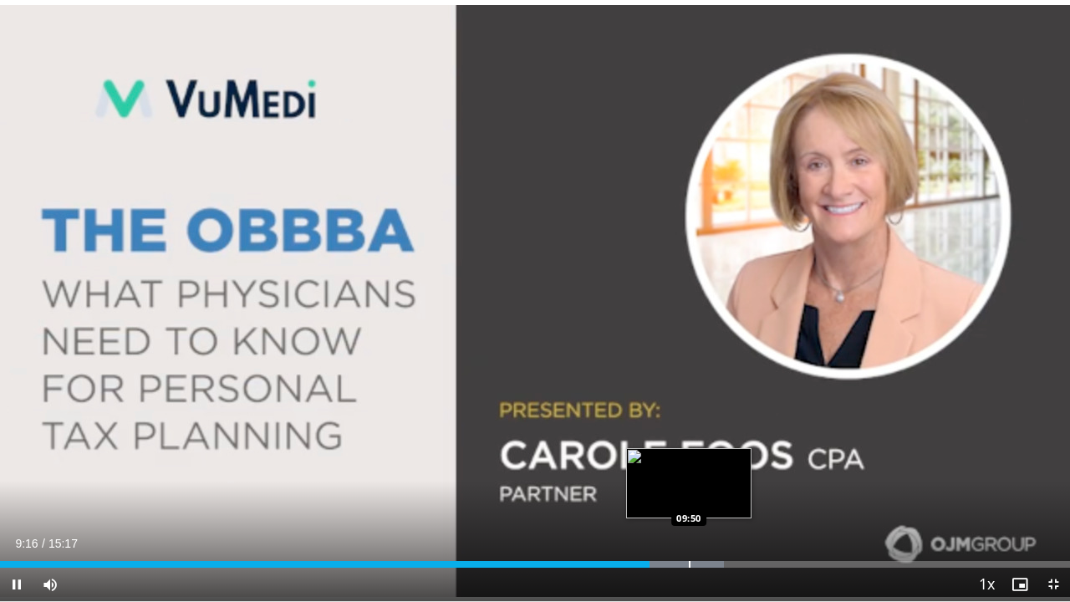
click at [689, 528] on div "Progress Bar" at bounding box center [690, 564] width 2 height 7
click at [728, 528] on div "Loaded : 71.35% 09:51 10:22" at bounding box center [535, 564] width 1070 height 7
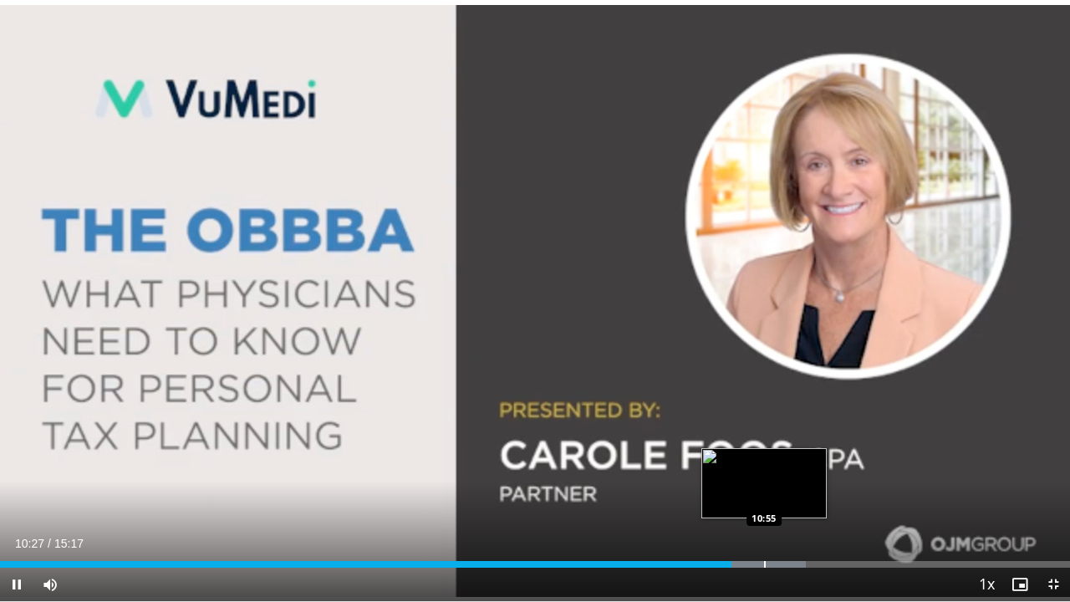
click at [764, 528] on div "Loaded : 75.28% 10:27 10:55" at bounding box center [535, 560] width 1070 height 16
click at [803, 528] on div "Loaded : 78.92% 11:03 11:29" at bounding box center [535, 564] width 1070 height 7
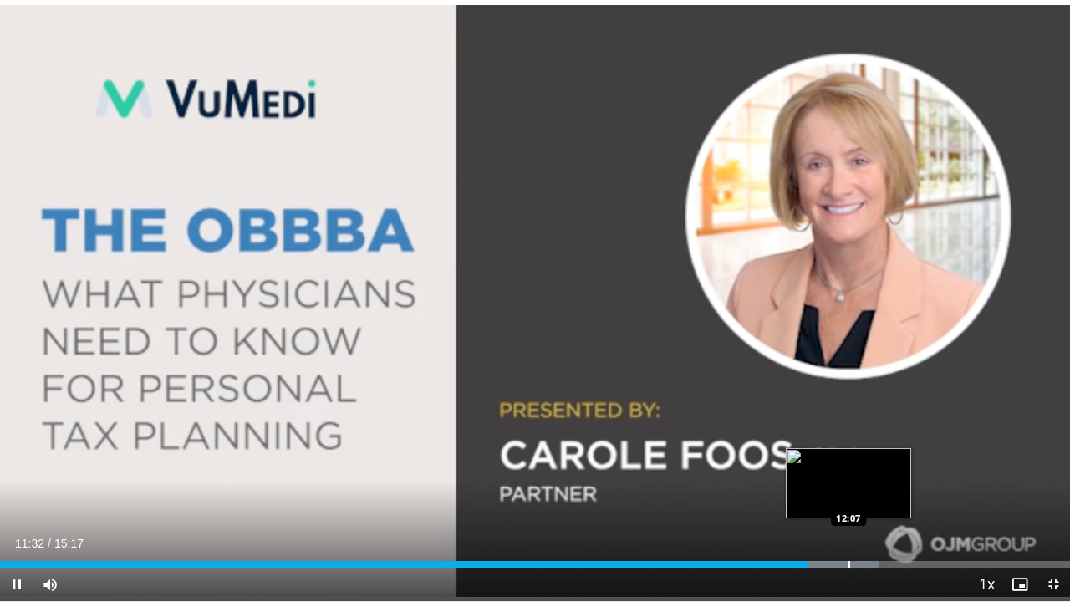
click at [847, 528] on div "Loaded : 82.17% 11:33 12:07" at bounding box center [535, 560] width 1070 height 16
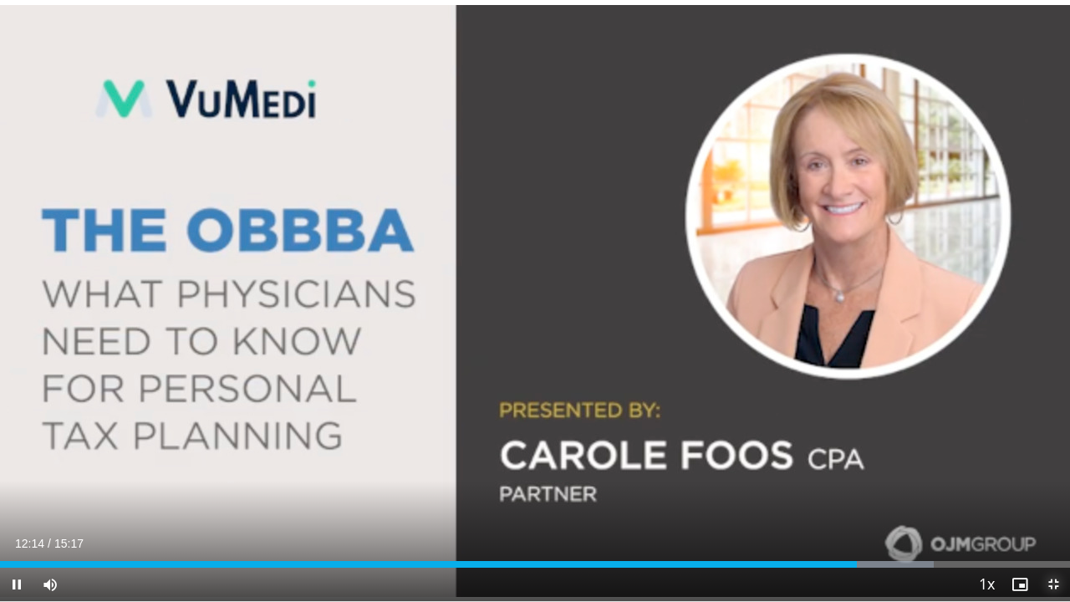
drag, startPoint x: 1057, startPoint y: 583, endPoint x: 1057, endPoint y: 510, distance: 72.7
click at [1056, 528] on span "Video Player" at bounding box center [1052, 583] width 33 height 33
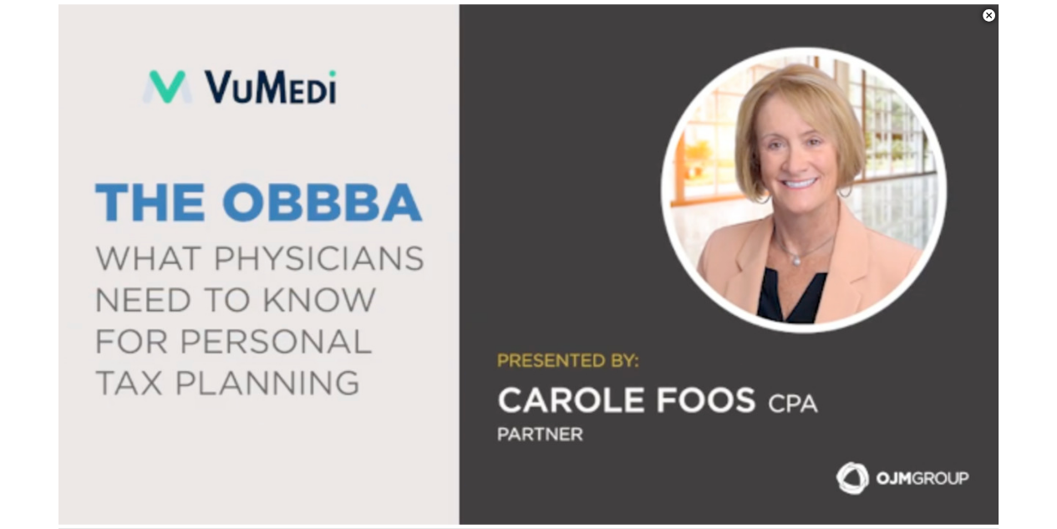
scroll to position [631, 0]
